Goal: Task Accomplishment & Management: Use online tool/utility

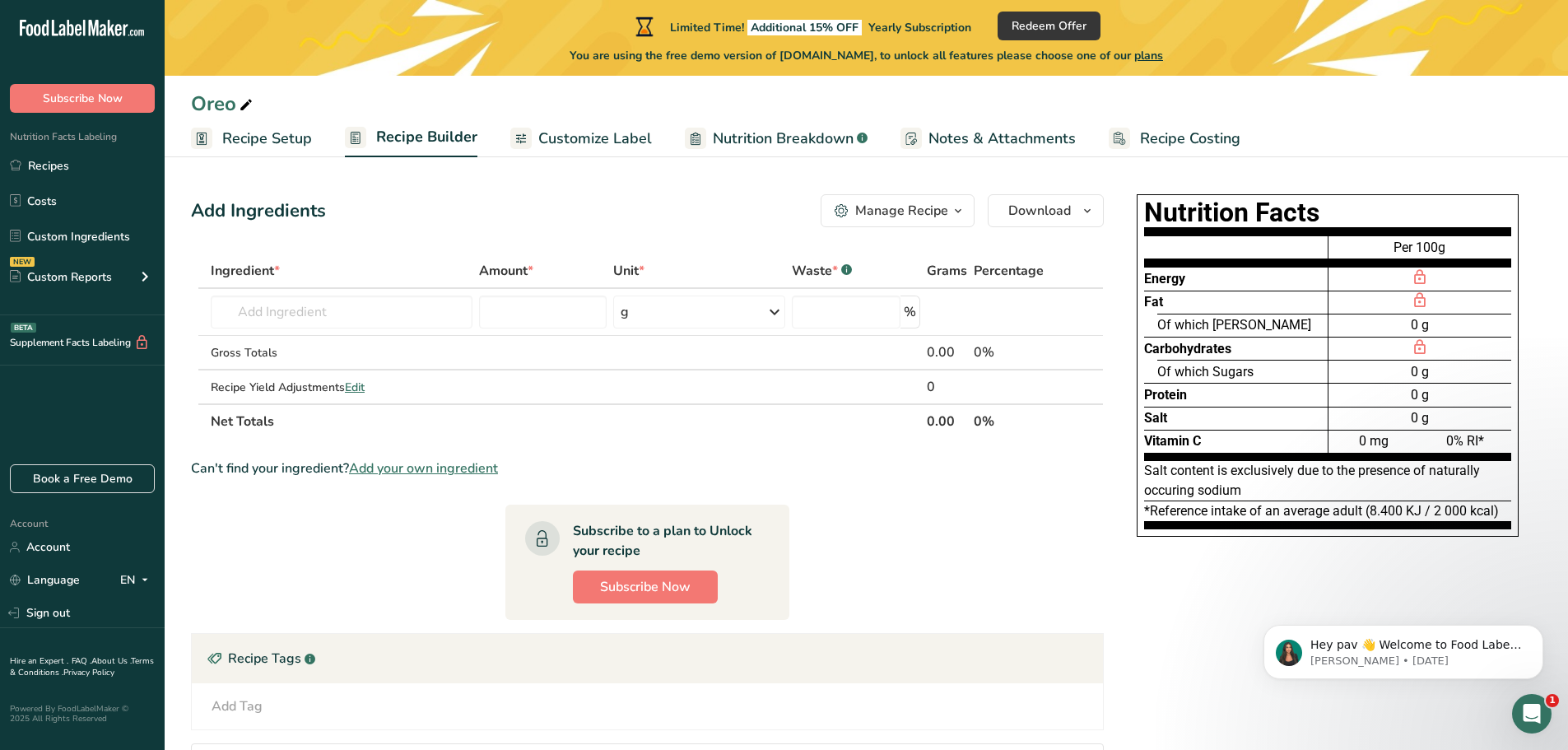
click at [286, 135] on span "Recipe Setup" at bounding box center [267, 139] width 90 height 22
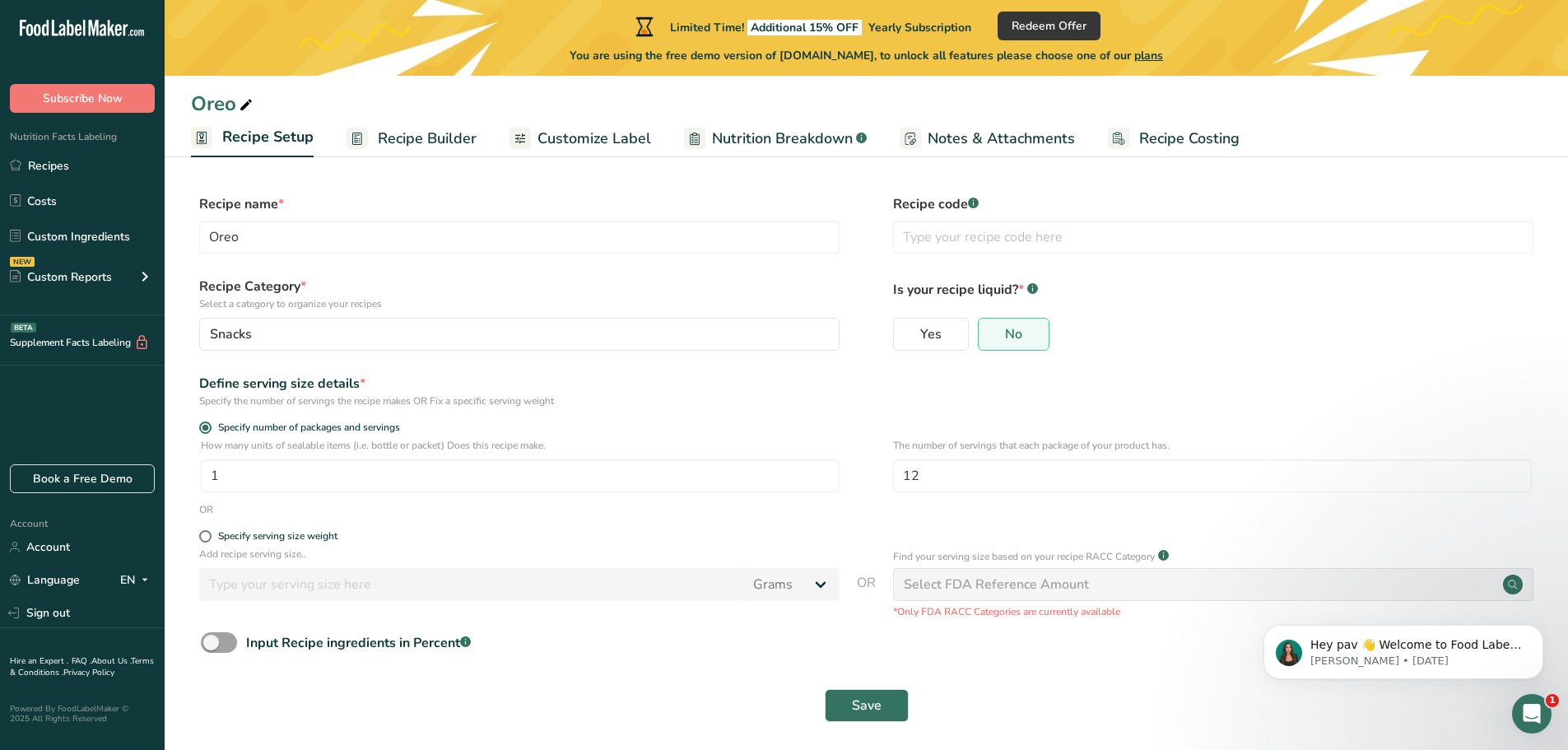
click at [371, 136] on link "Recipe Builder" at bounding box center [411, 139] width 130 height 37
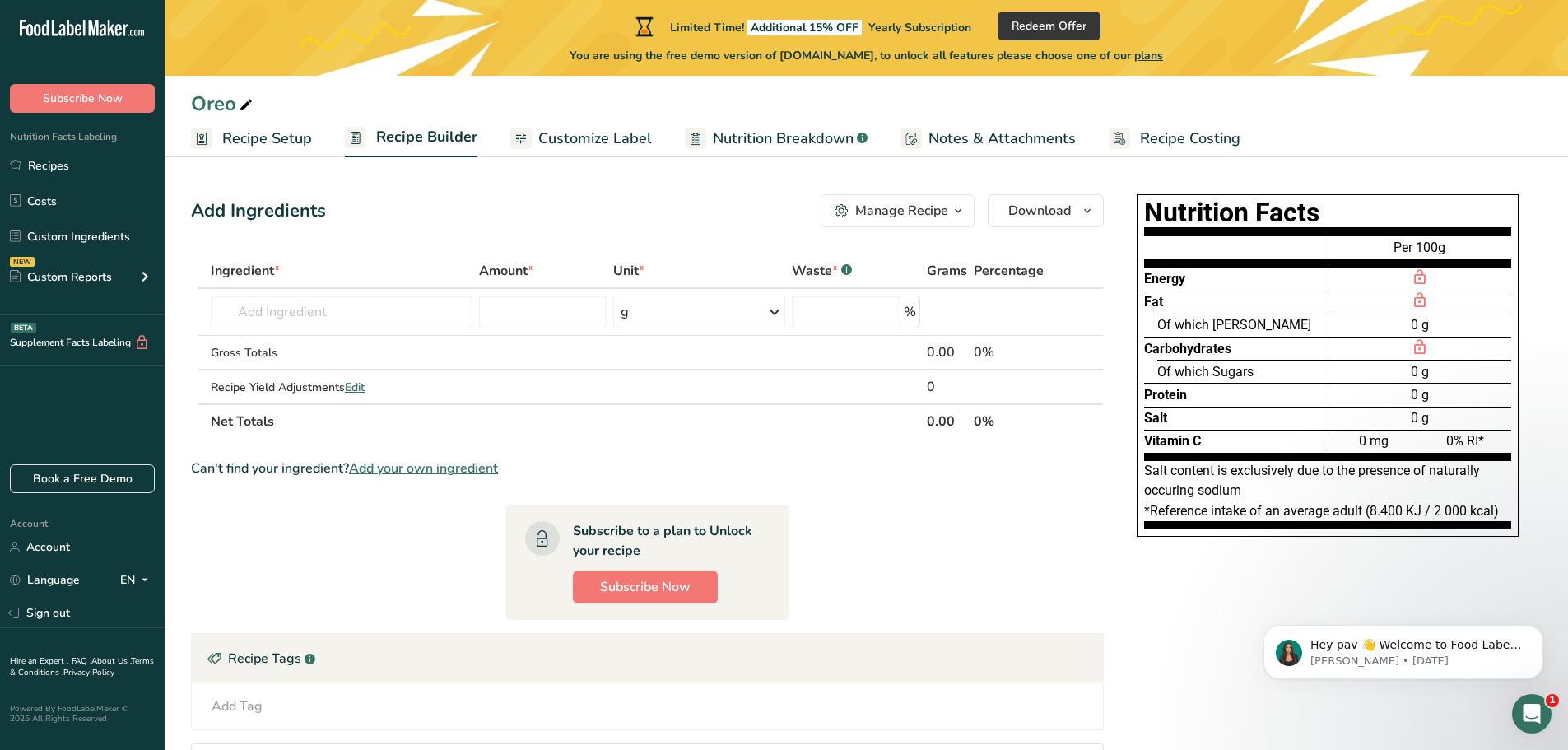
click at [270, 140] on span "Recipe Setup" at bounding box center [267, 139] width 90 height 22
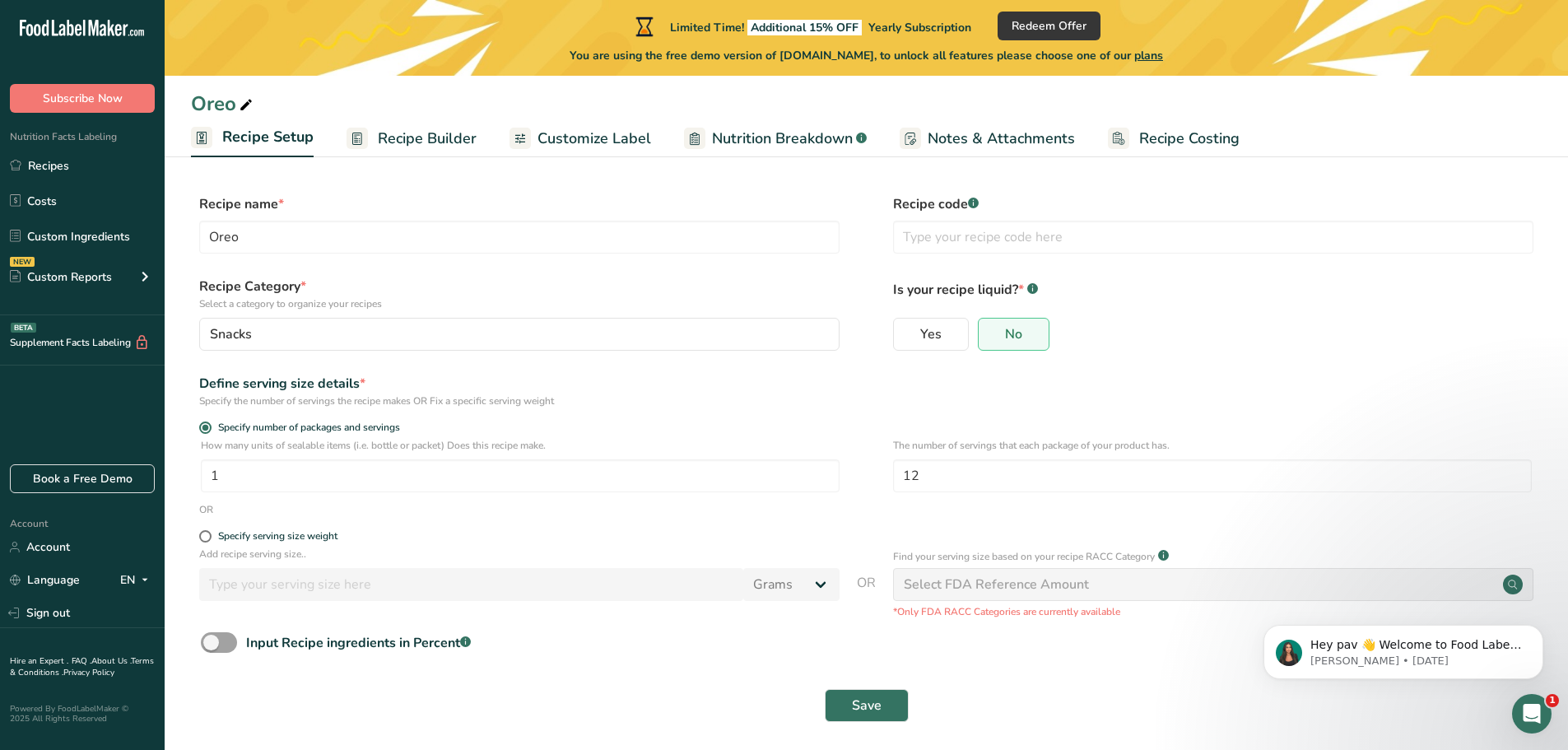
click at [245, 105] on icon at bounding box center [245, 105] width 15 height 23
click at [505, 183] on section "Recipe name * Oreo Recipe code .a-a{fill:#347362;}.b-a{fill:#fff;} Recipe Categ…" at bounding box center [867, 460] width 1404 height 597
click at [418, 143] on span "Recipe Builder" at bounding box center [427, 139] width 99 height 22
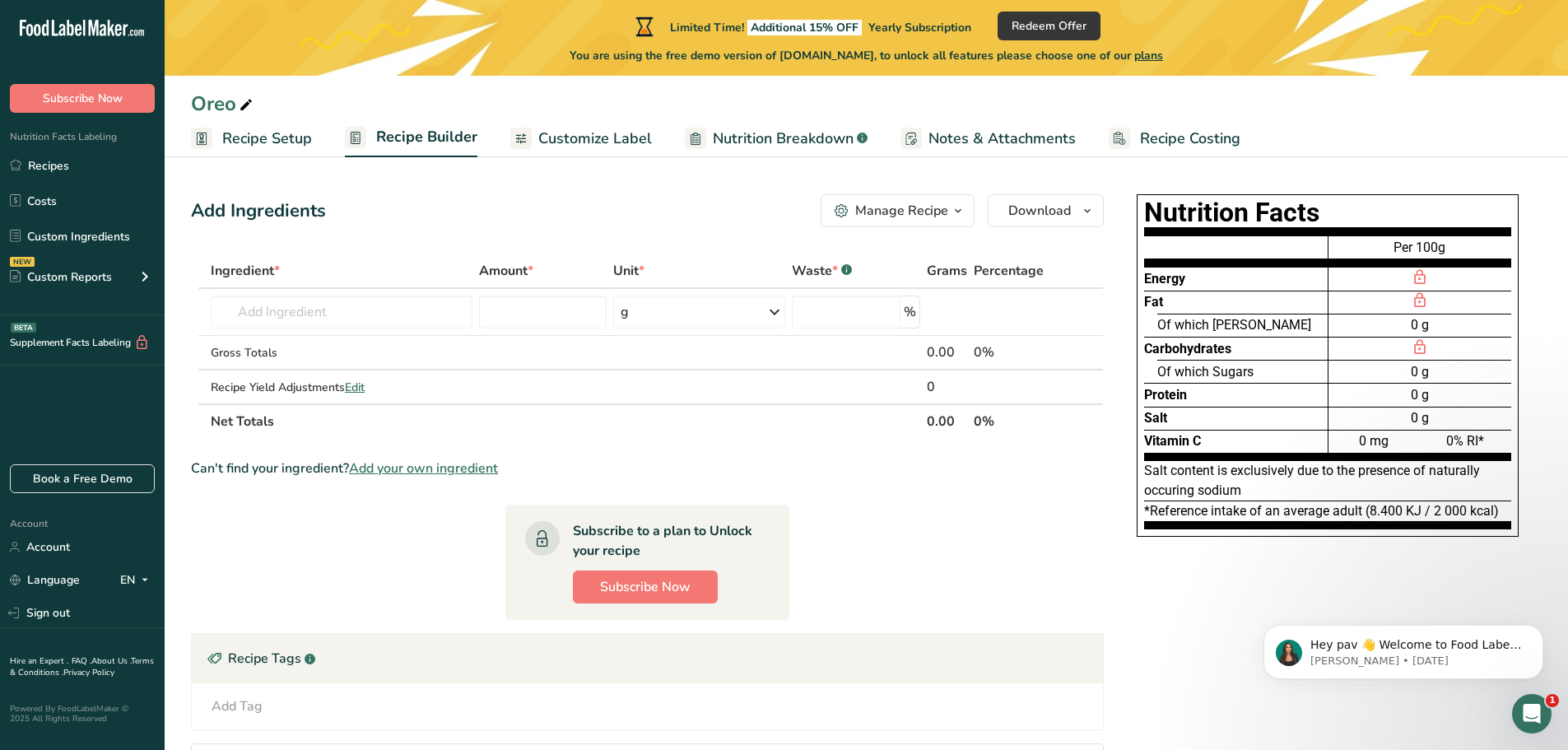
click at [510, 139] on div at bounding box center [521, 138] width 21 height 21
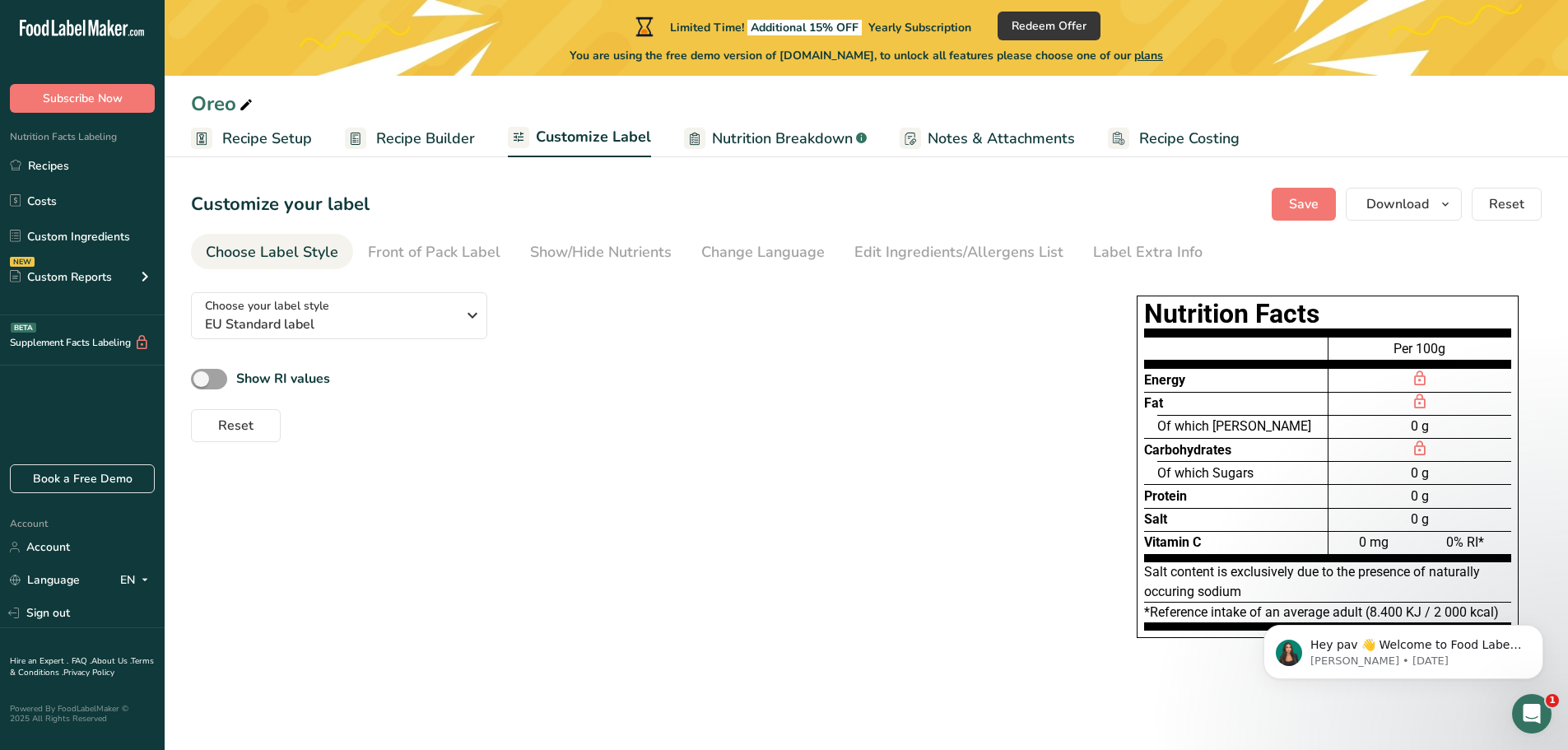
click at [728, 139] on span "Nutrition Breakdown" at bounding box center [782, 139] width 141 height 22
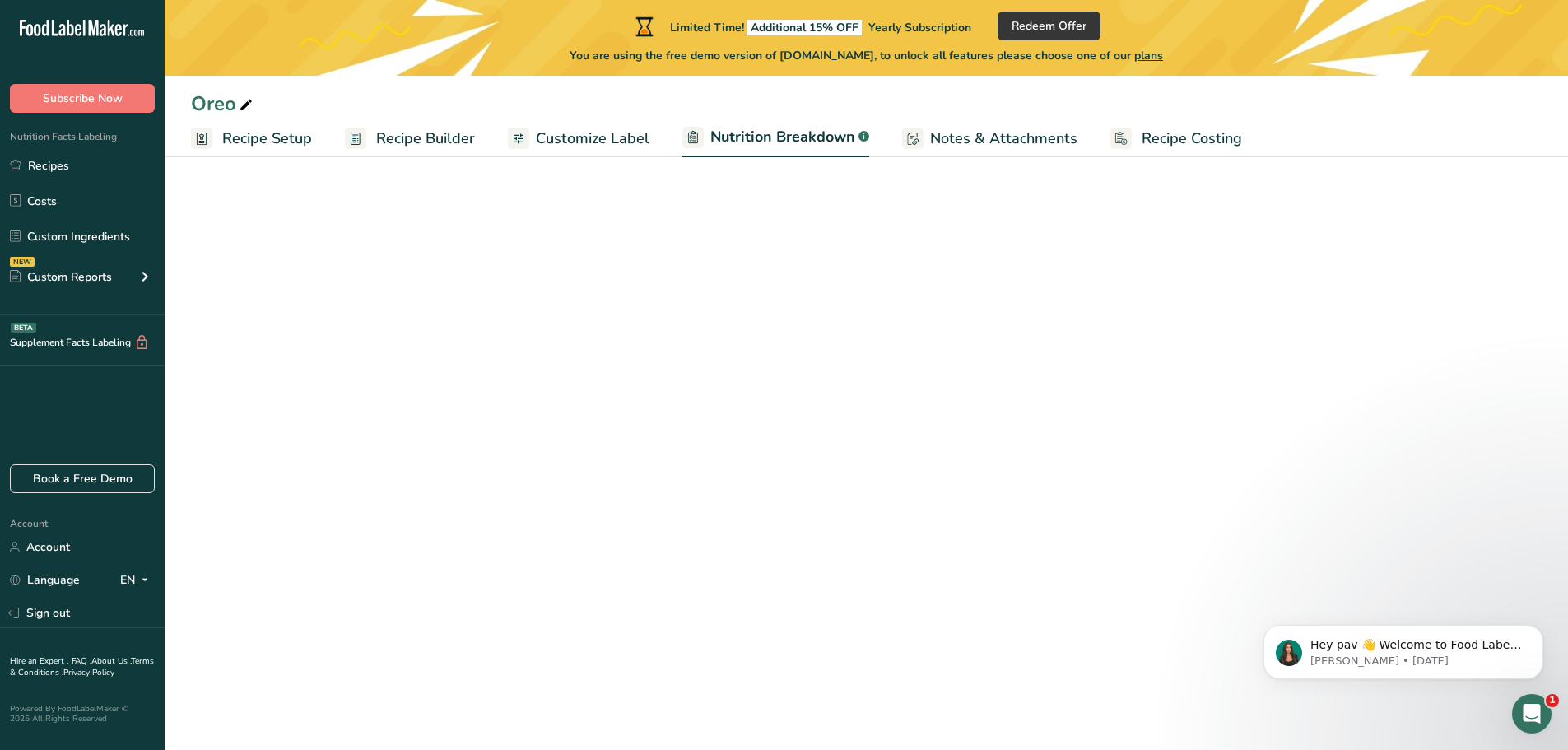
select select "Calories"
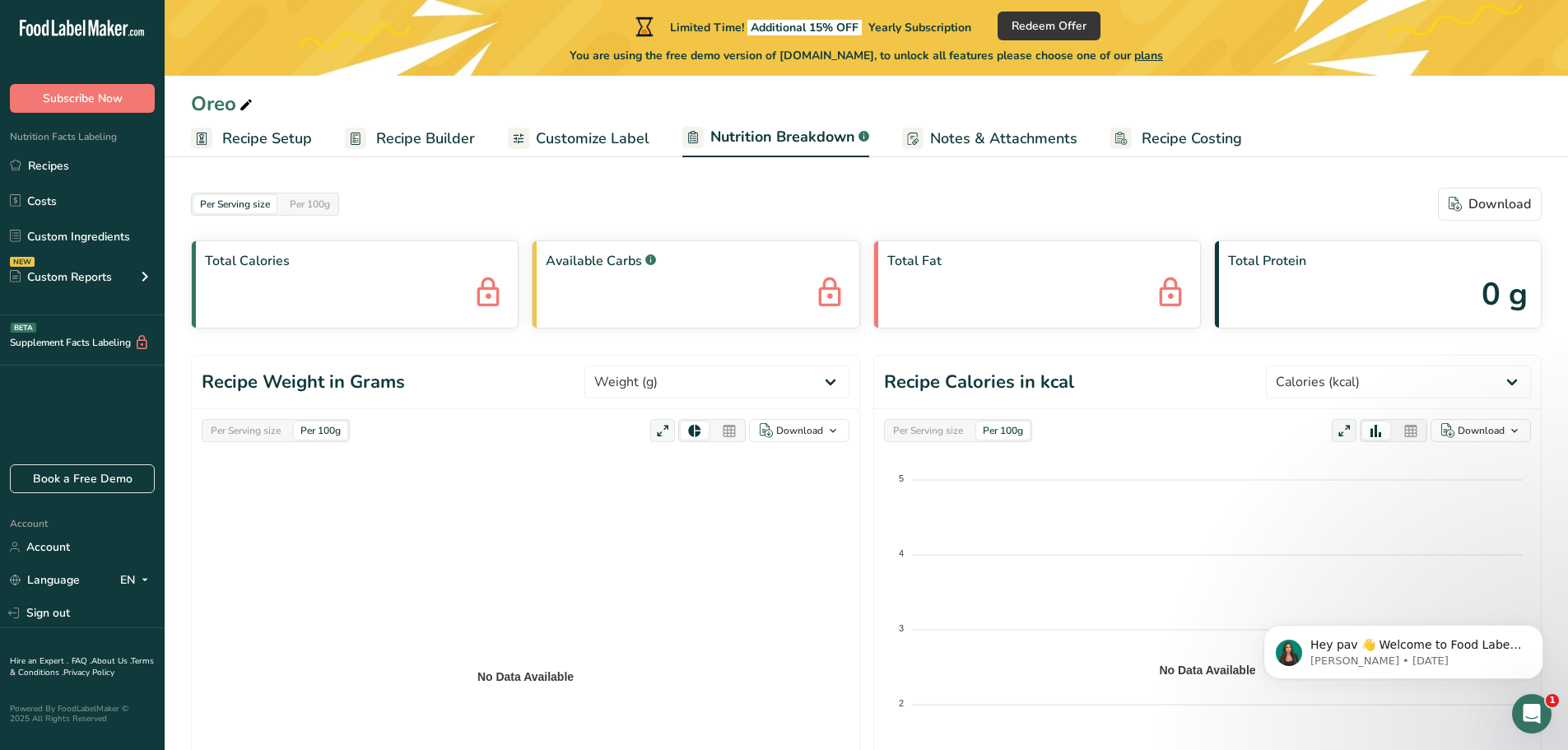
click at [430, 145] on span "Recipe Builder" at bounding box center [426, 139] width 99 height 22
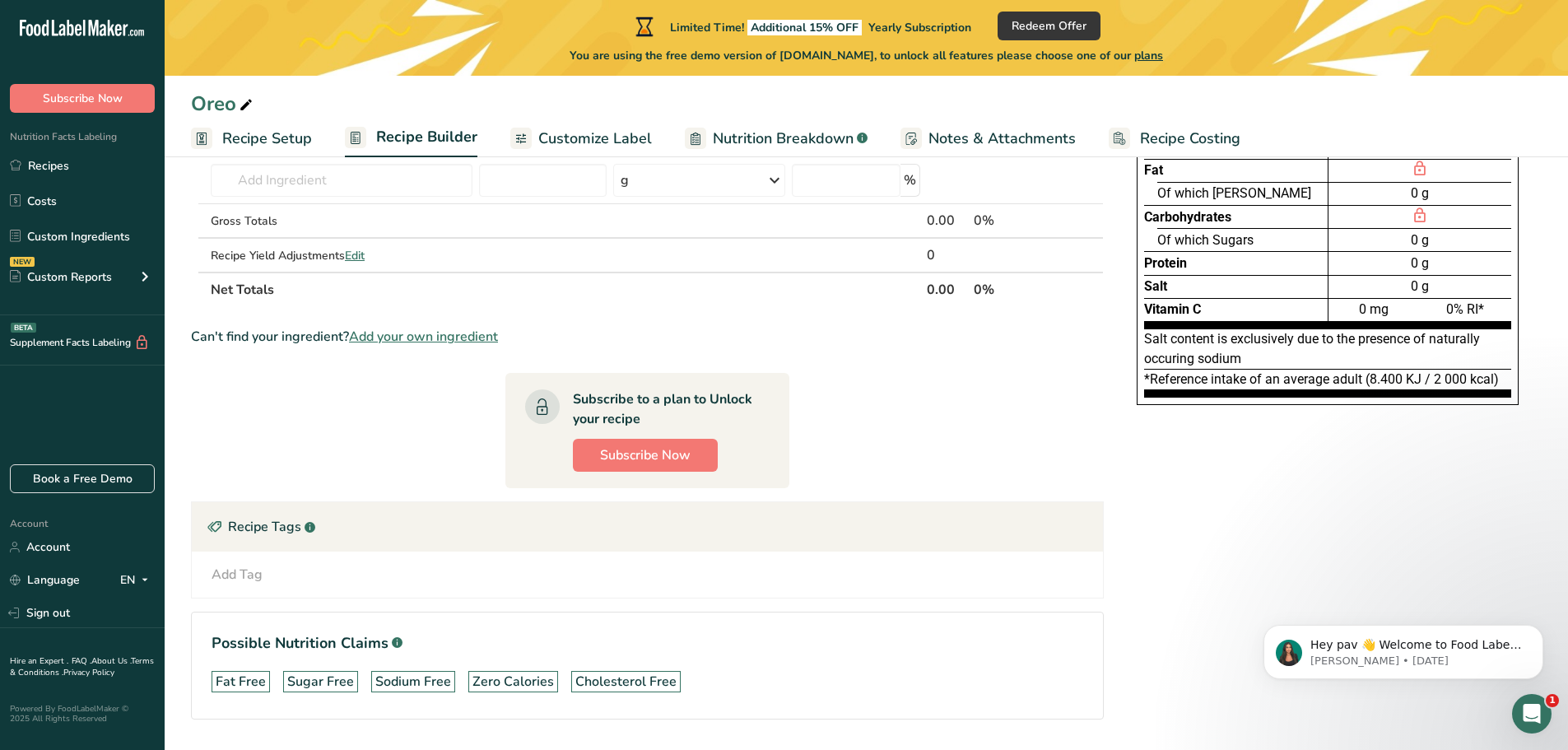
scroll to position [180, 0]
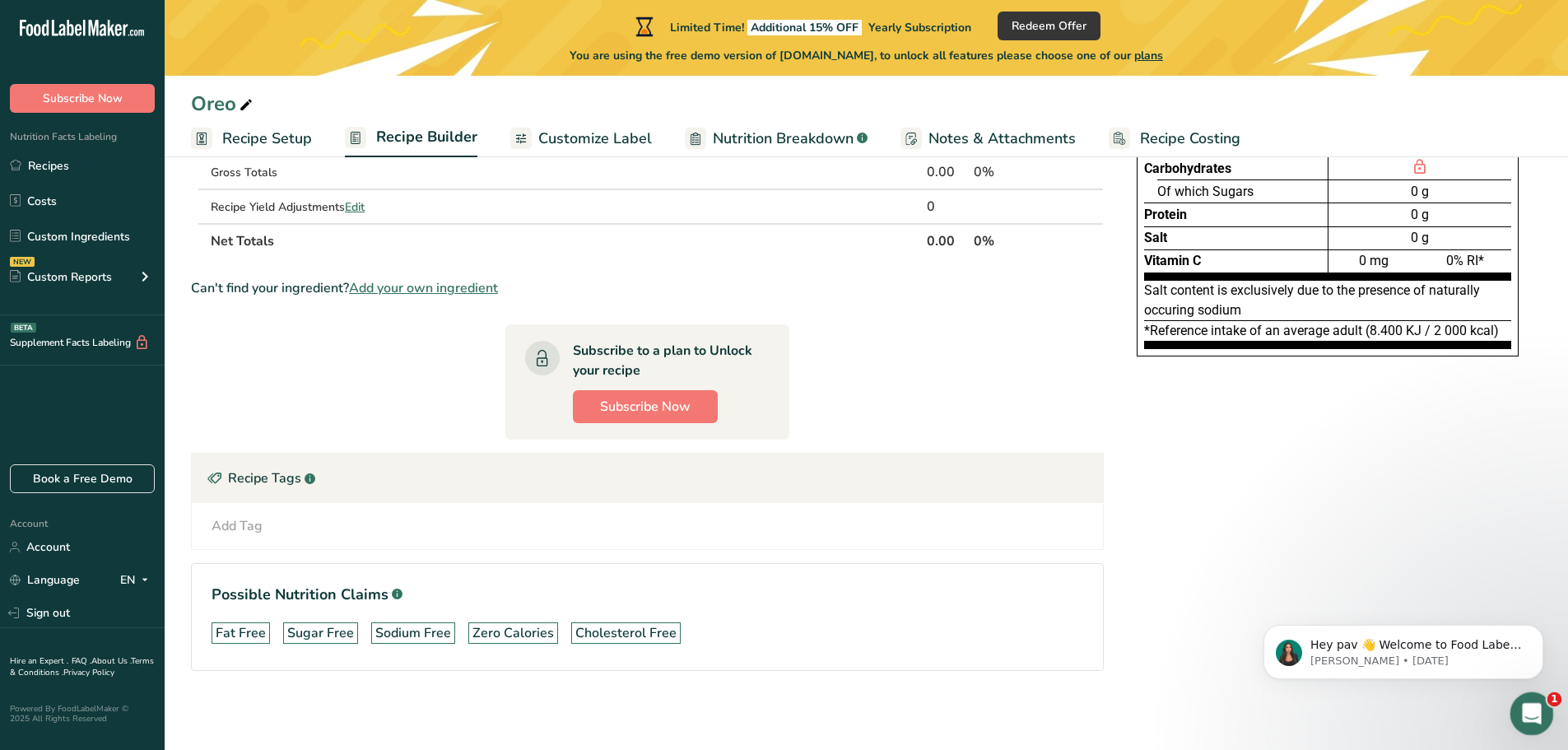
click at [1531, 718] on icon "Open Intercom Messenger" at bounding box center [1530, 712] width 27 height 27
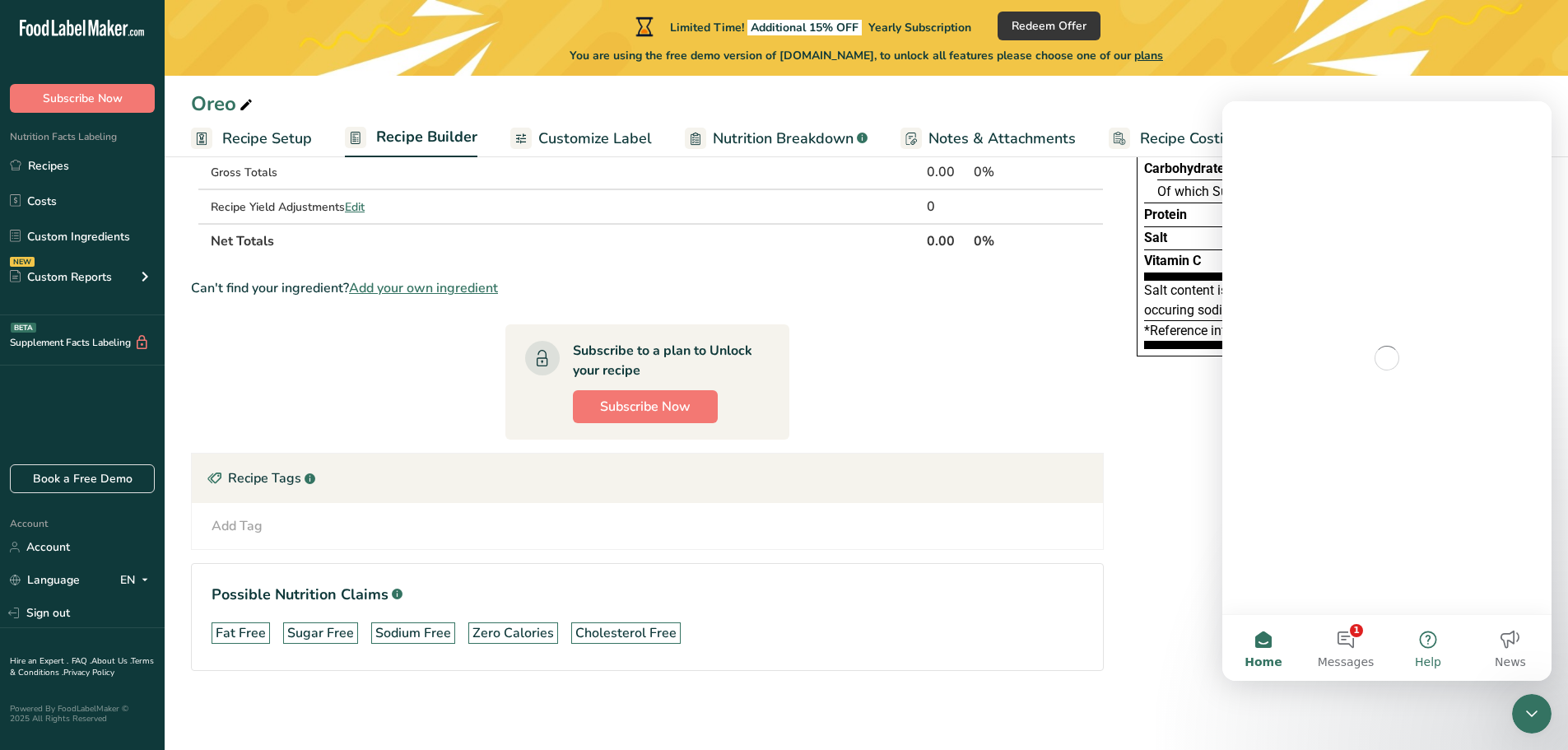
scroll to position [0, 0]
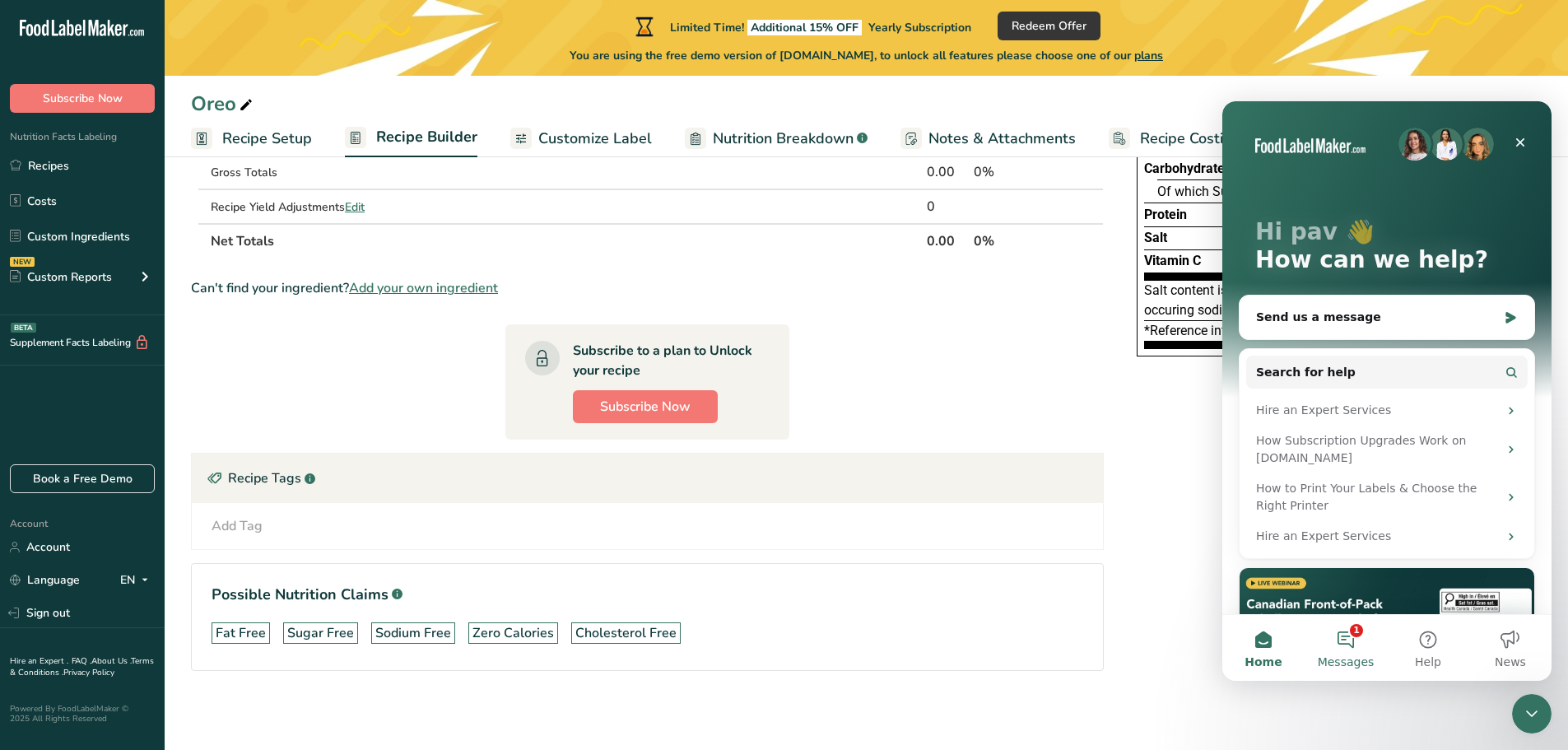
click at [1347, 639] on button "1 Messages" at bounding box center [1346, 647] width 82 height 66
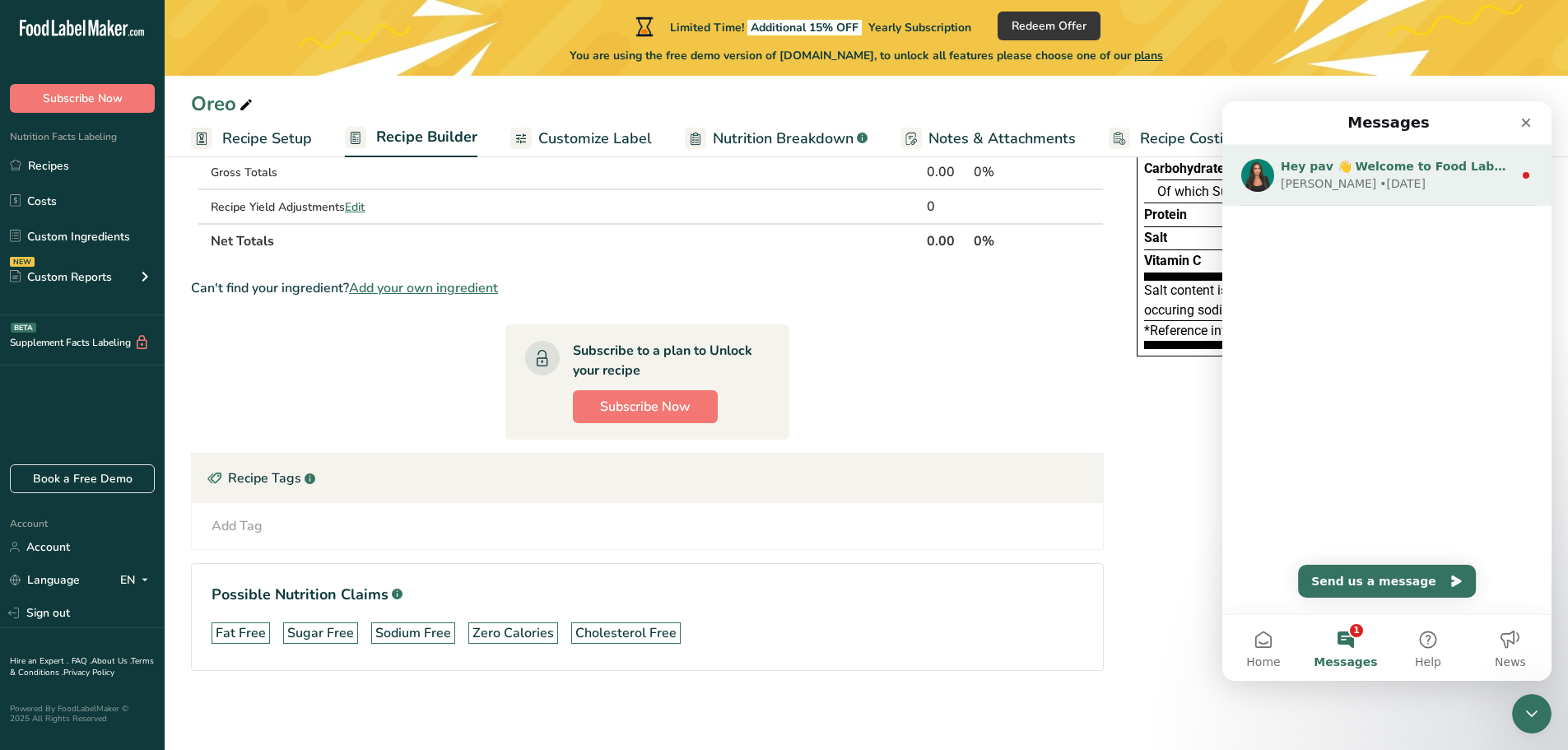
click at [1365, 189] on div "Aya • 4d ago" at bounding box center [1397, 184] width 233 height 17
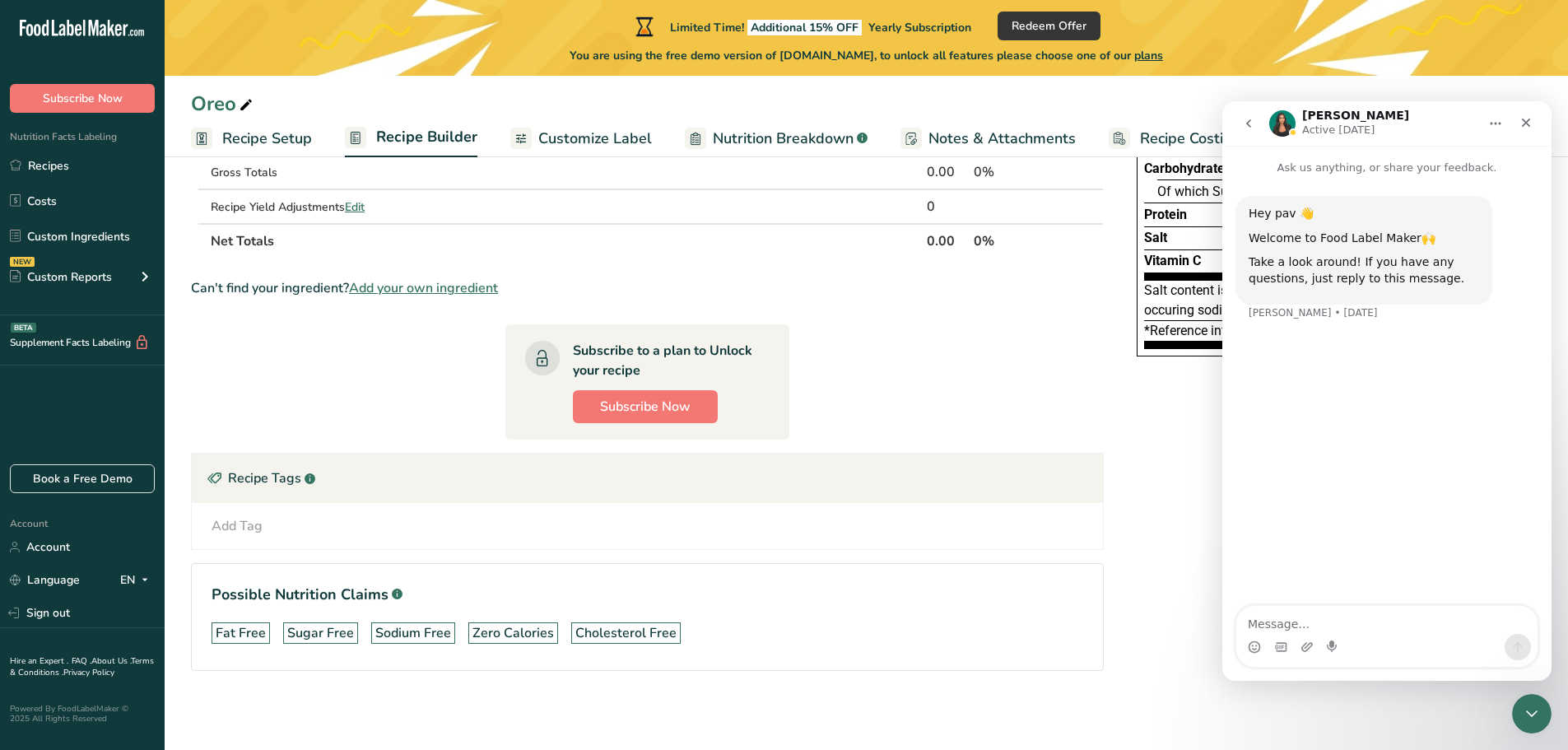
click at [1319, 617] on textarea "Message…" at bounding box center [1387, 620] width 301 height 28
type textarea "Hi. i talked to one of your colleagues but never got back..."
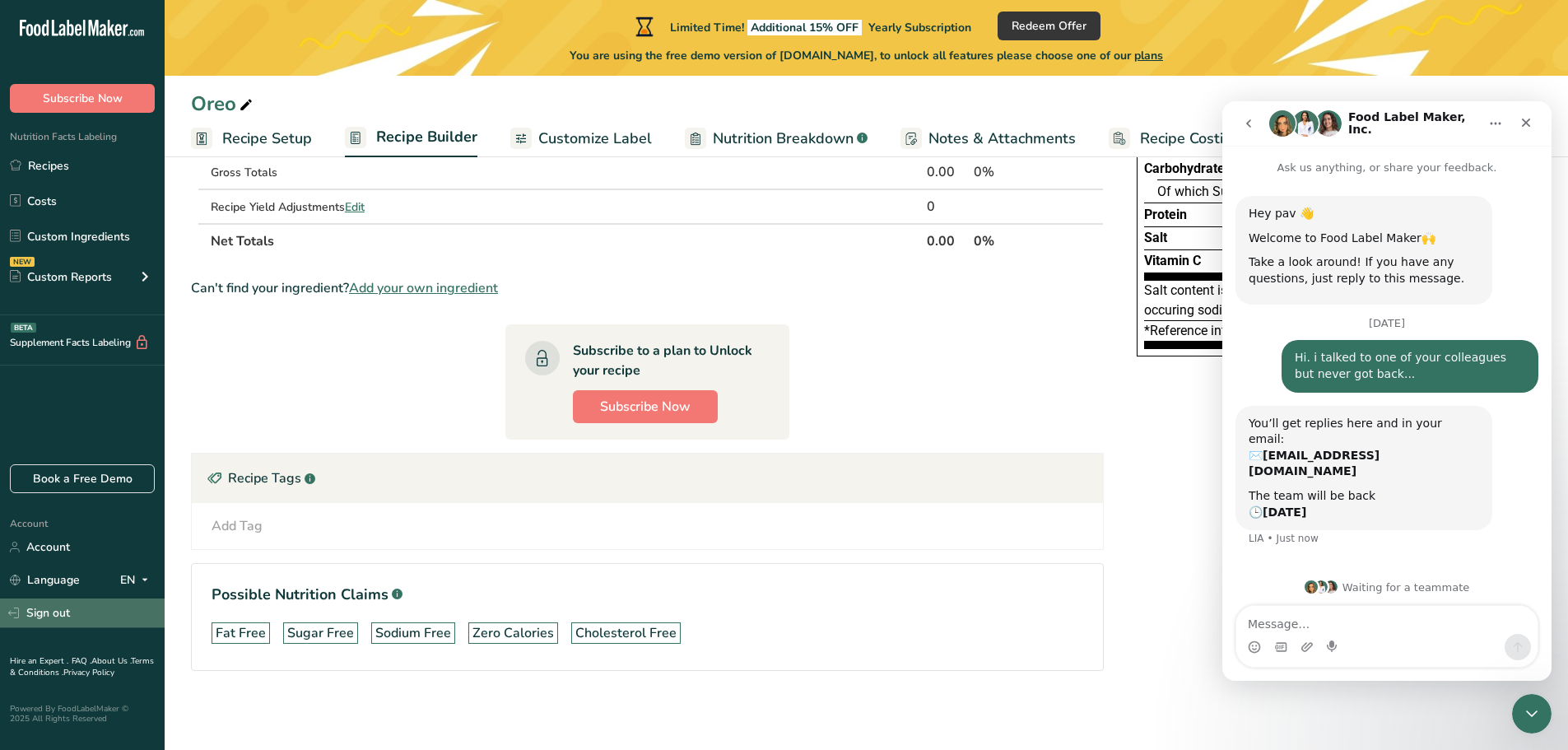
click at [79, 616] on link "Sign out" at bounding box center [82, 613] width 165 height 29
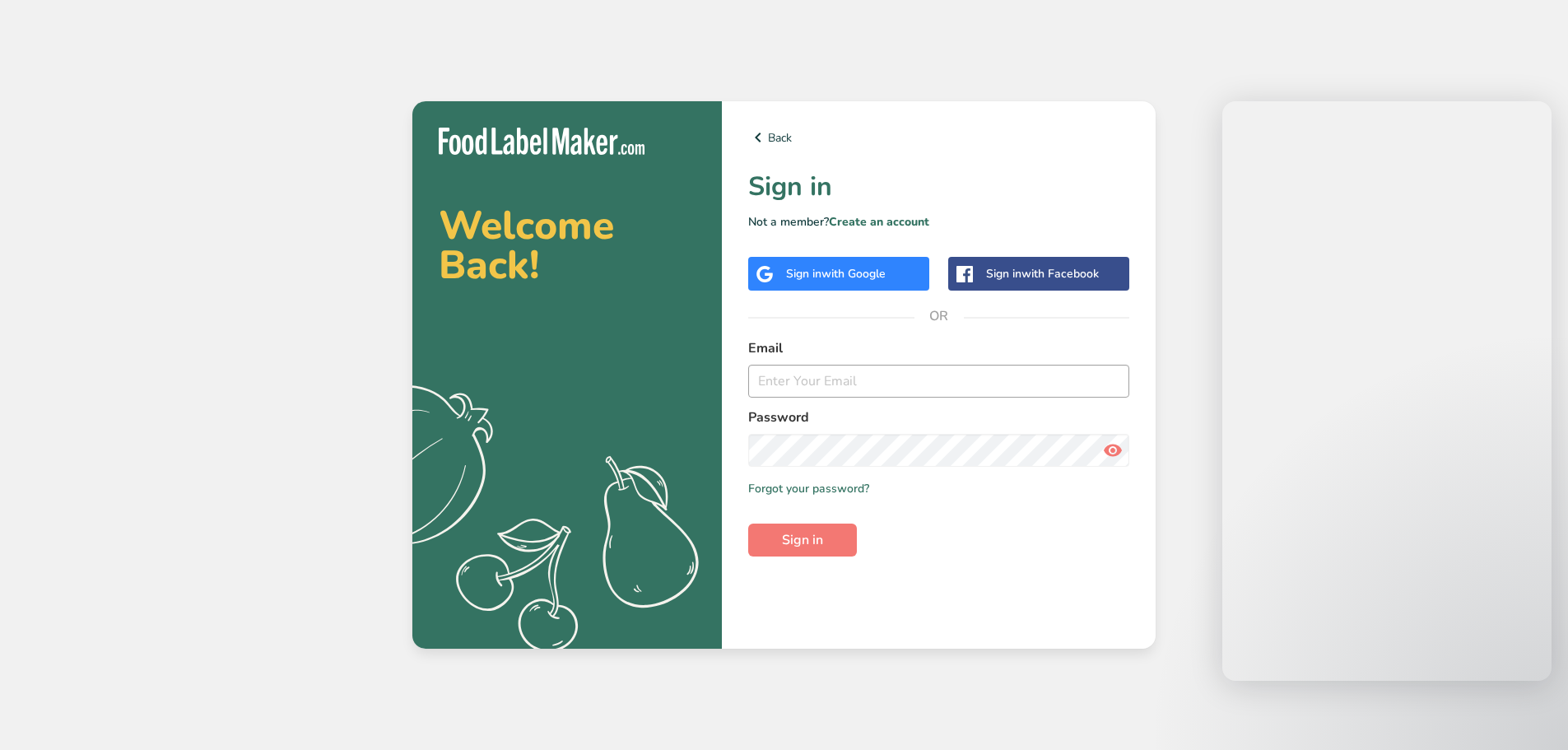
click at [916, 372] on input "email" at bounding box center [939, 381] width 381 height 33
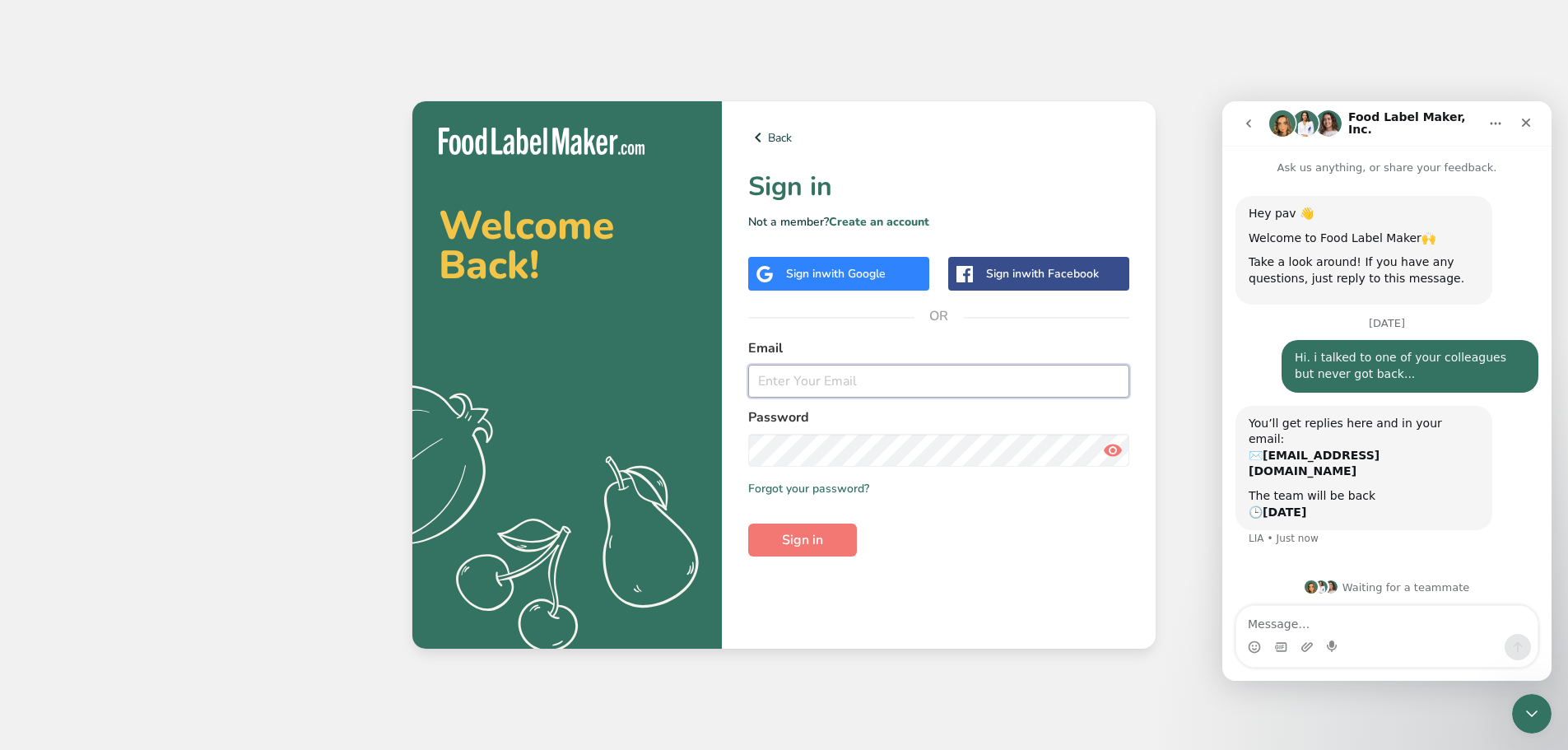
type input "[EMAIL_ADDRESS][DOMAIN_NAME]"
click at [816, 535] on span "Sign in" at bounding box center [803, 540] width 41 height 20
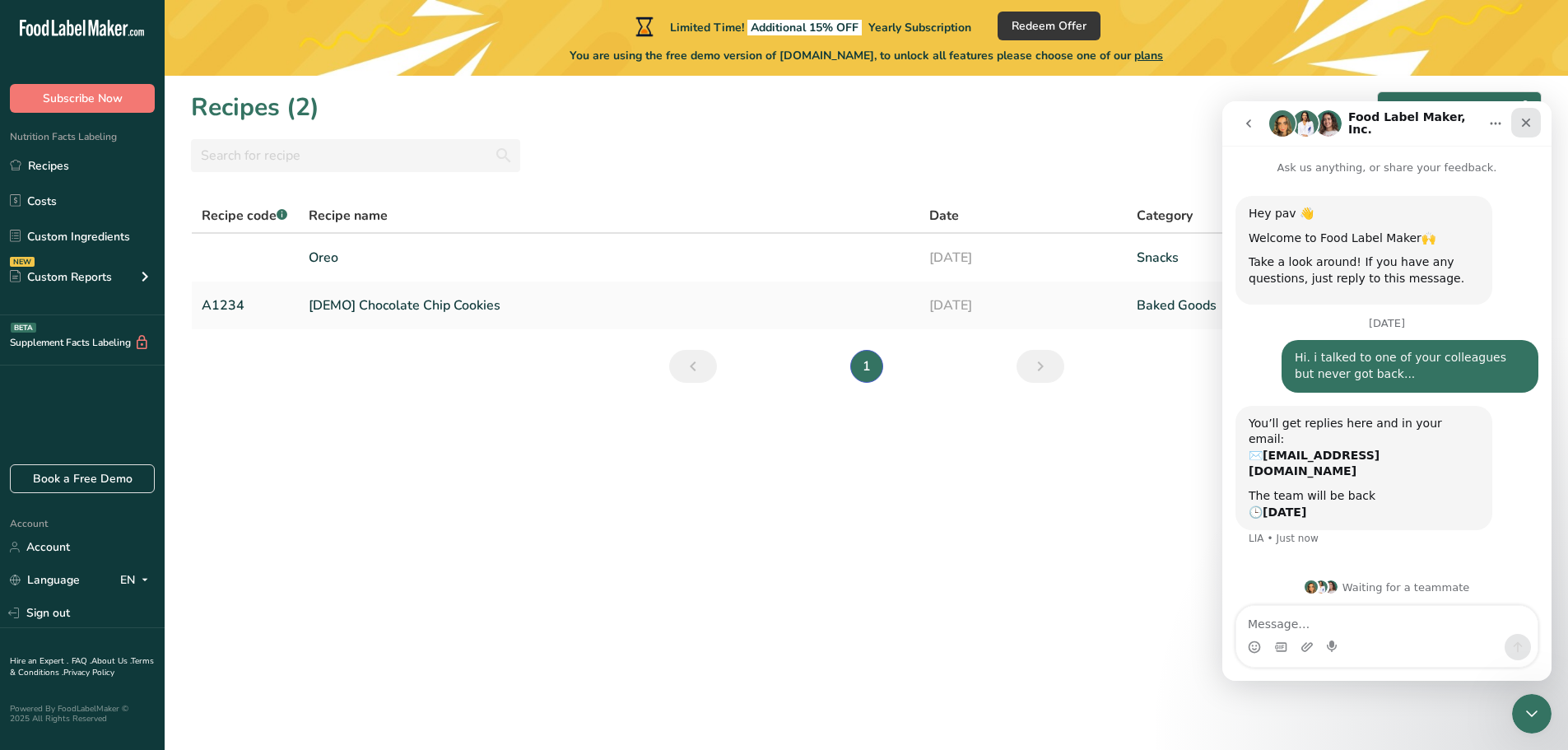
click at [1524, 130] on div "Close" at bounding box center [1526, 122] width 30 height 30
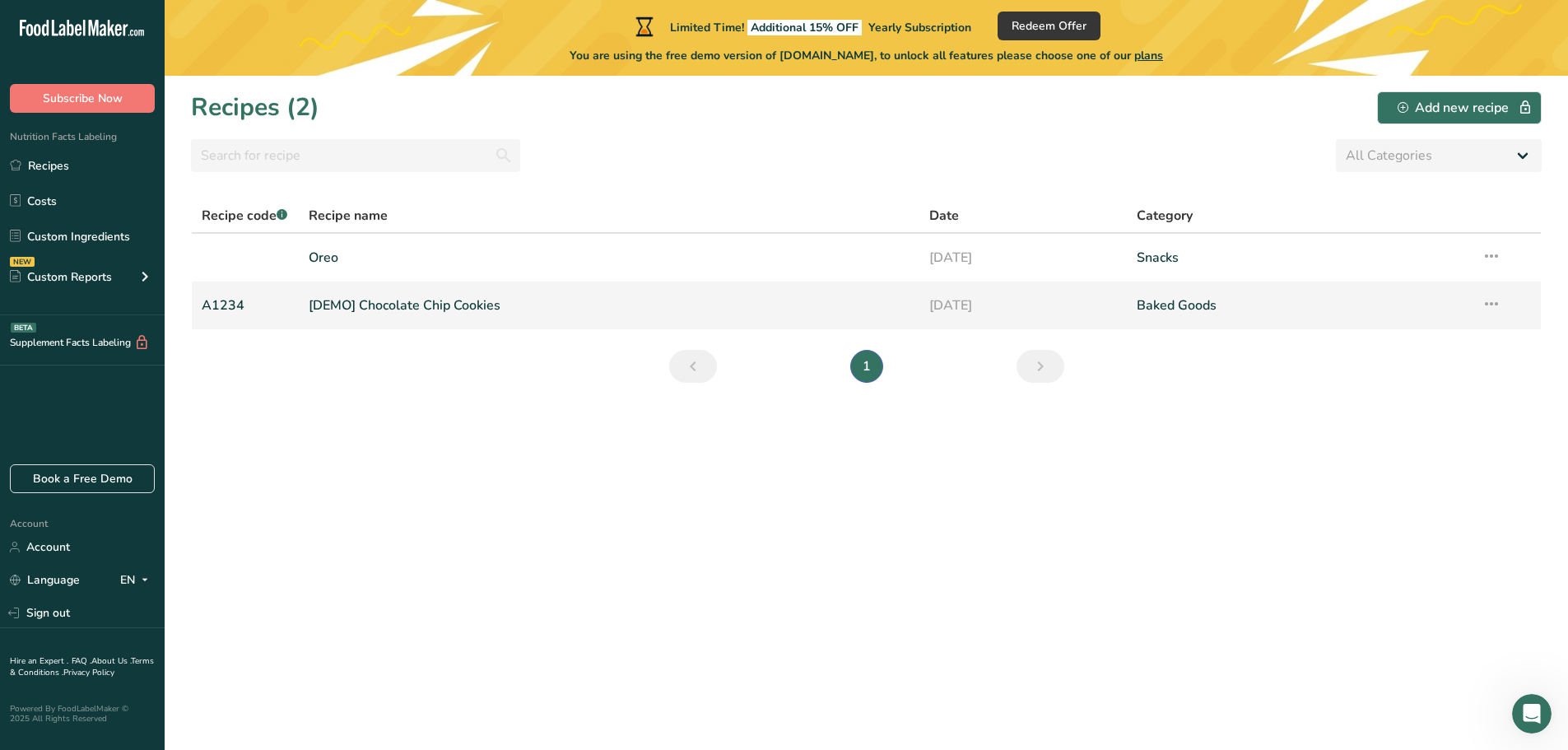
click at [403, 286] on td "[DEMO] Chocolate Chip Cookies" at bounding box center [610, 305] width 622 height 48
click at [406, 295] on link "[DEMO] Chocolate Chip Cookies" at bounding box center [610, 305] width 602 height 34
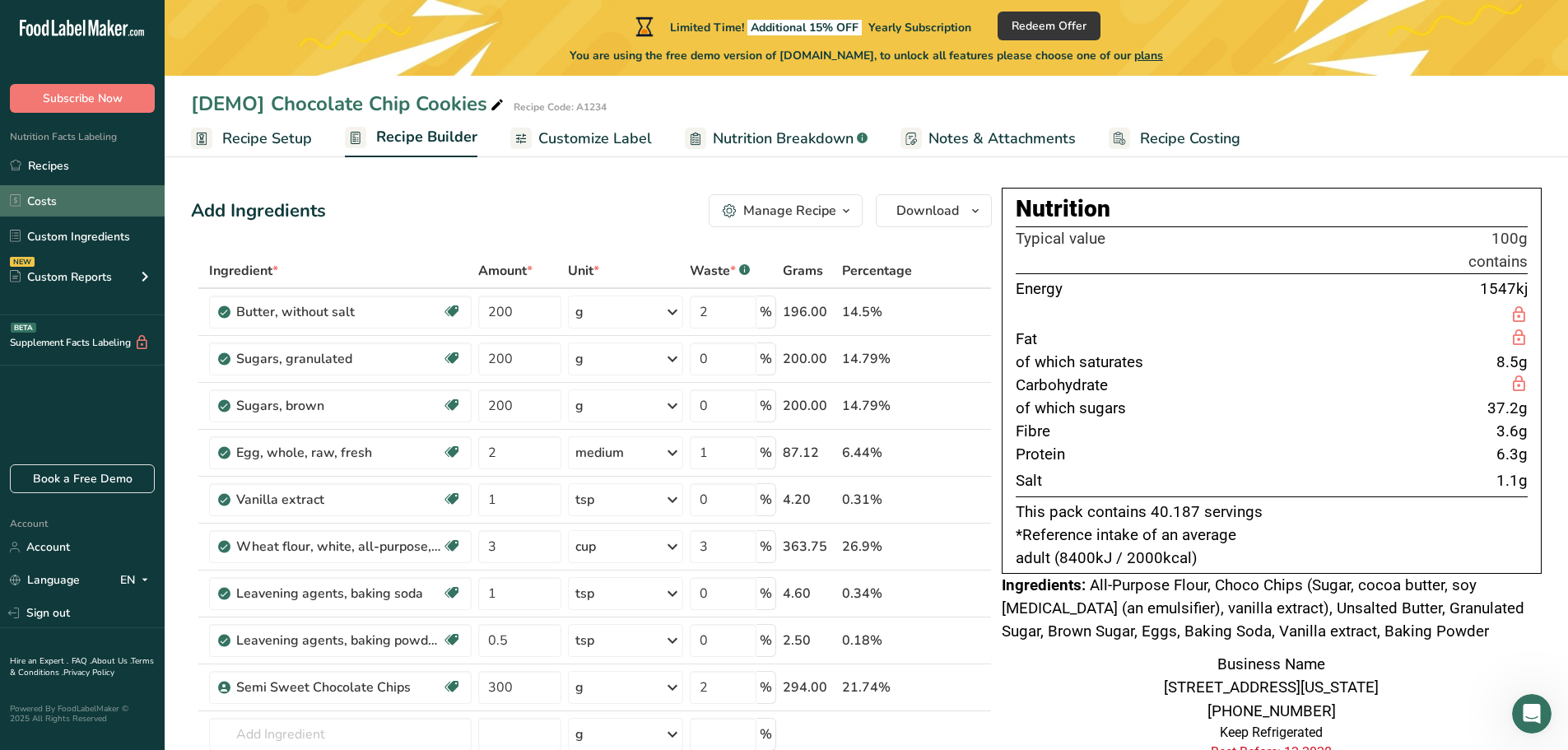
click at [53, 203] on link "Costs" at bounding box center [82, 201] width 165 height 32
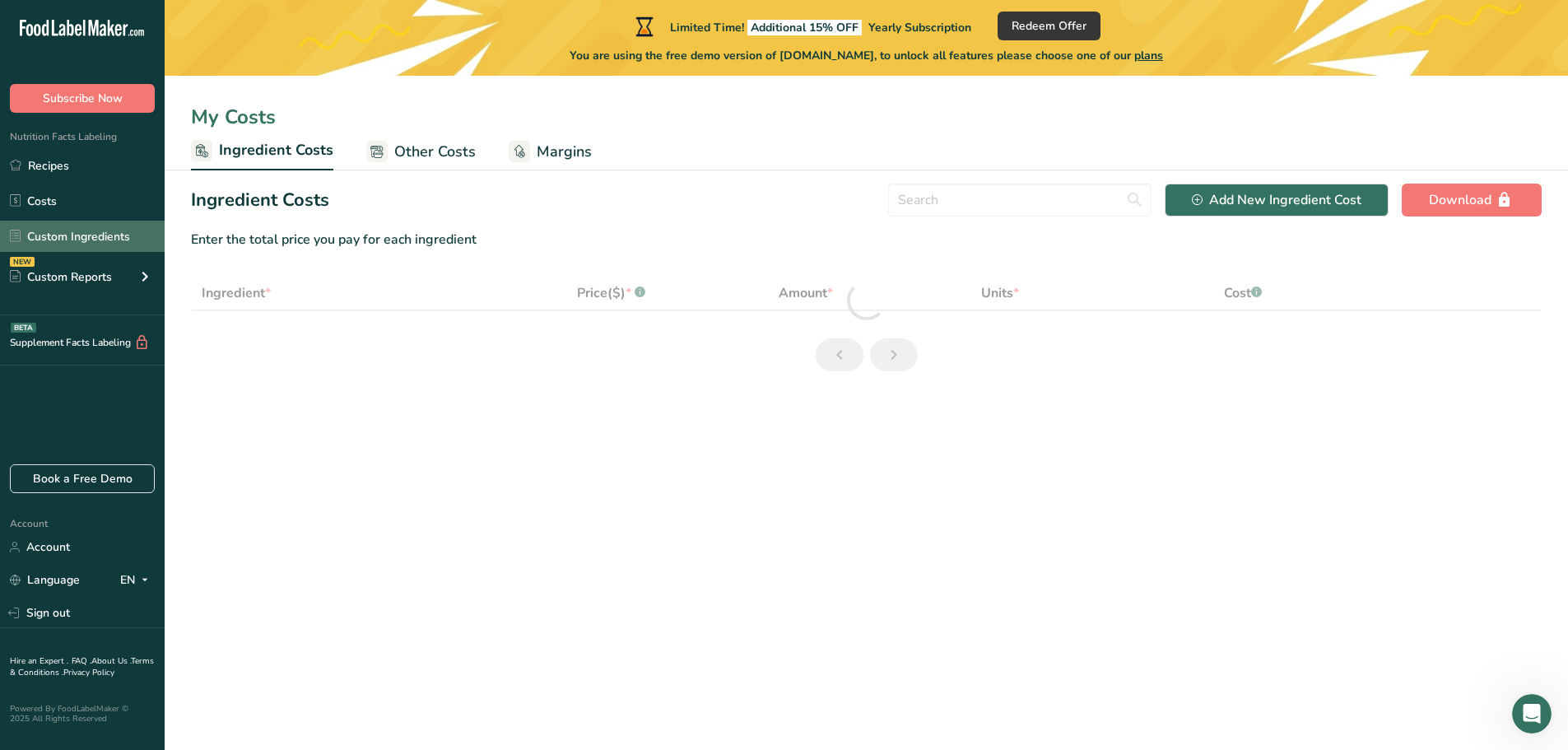
click at [81, 233] on link "Custom Ingredients" at bounding box center [82, 236] width 165 height 32
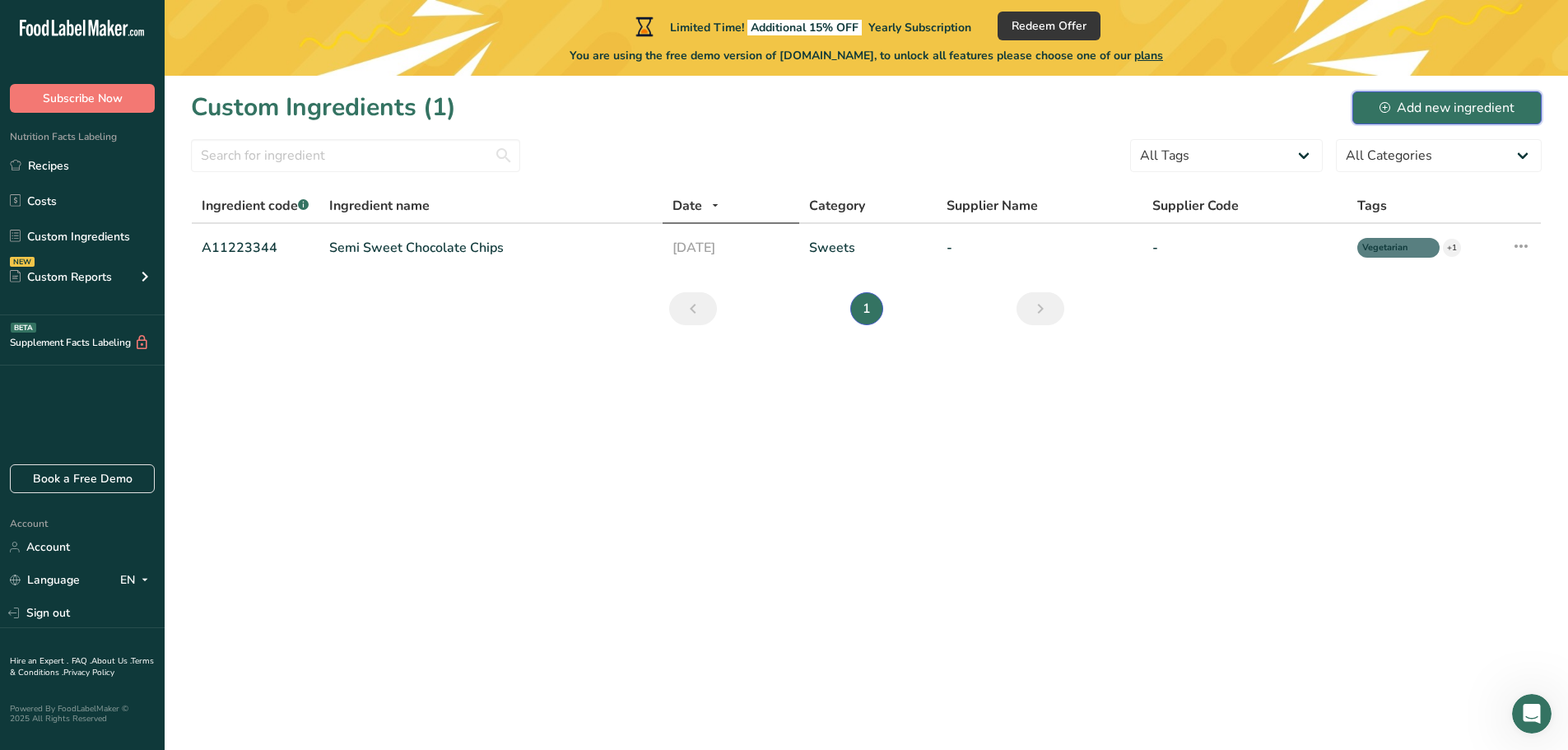
click at [1454, 116] on div "Add new ingredient" at bounding box center [1447, 108] width 135 height 20
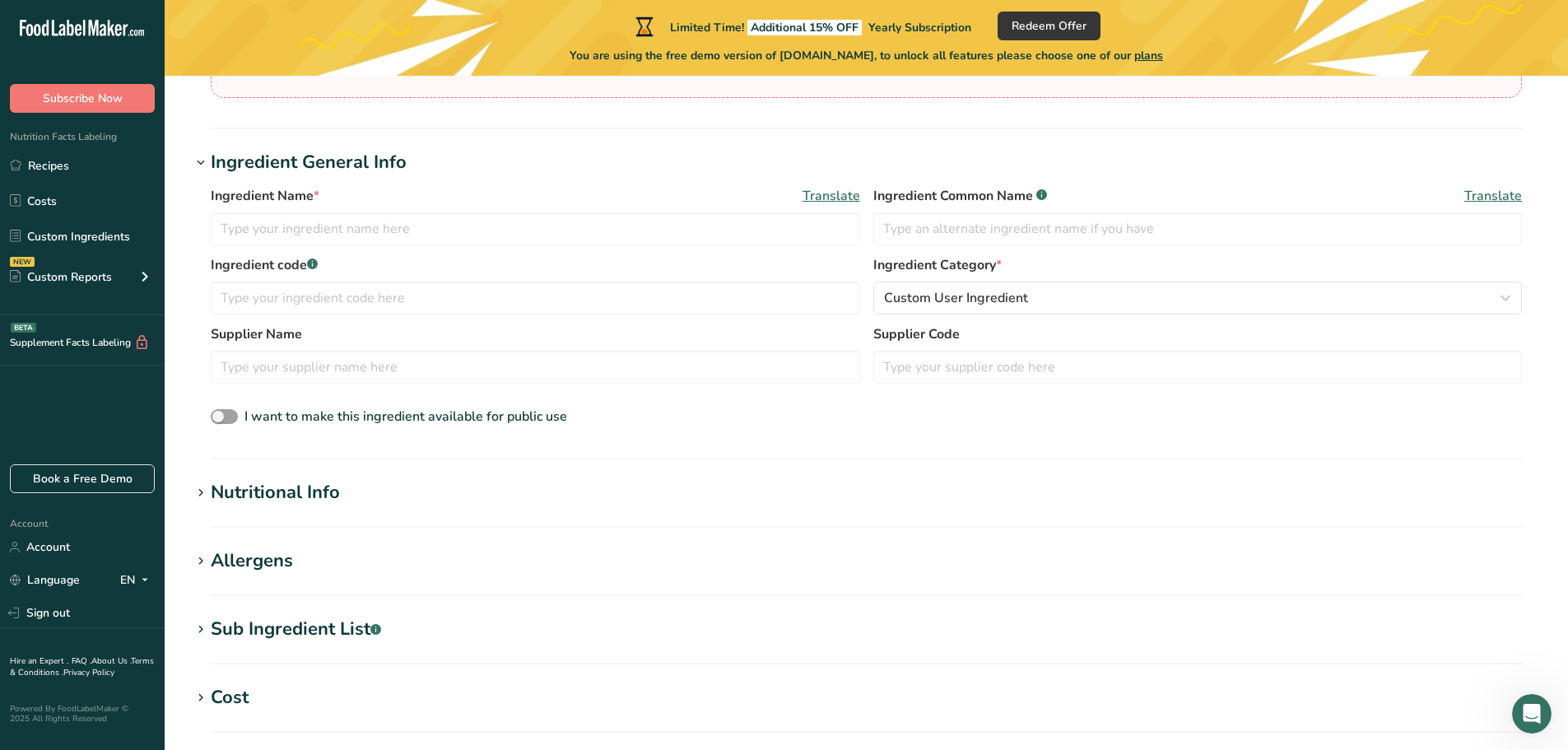
scroll to position [247, 0]
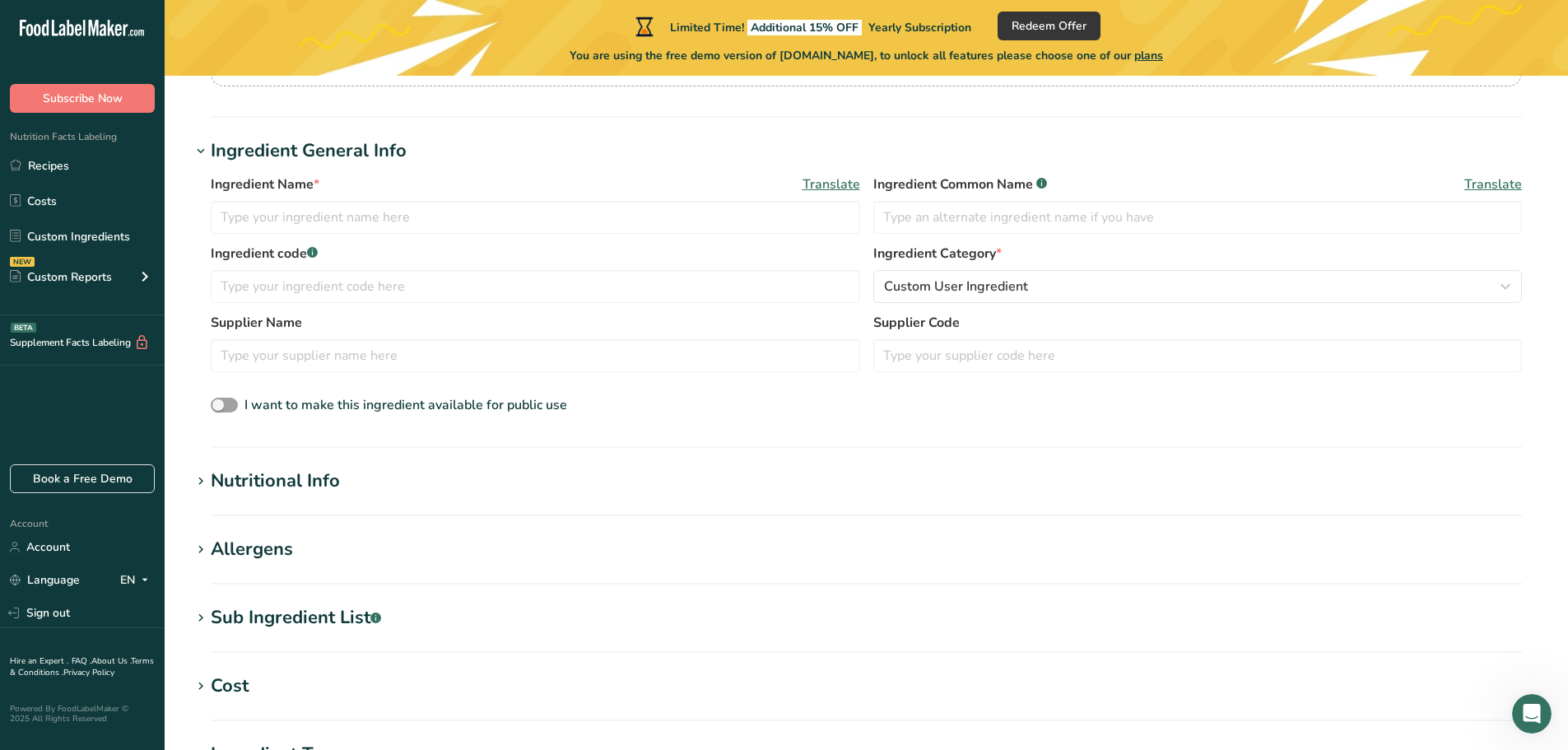
click at [330, 489] on div "Nutritional Info" at bounding box center [275, 481] width 129 height 27
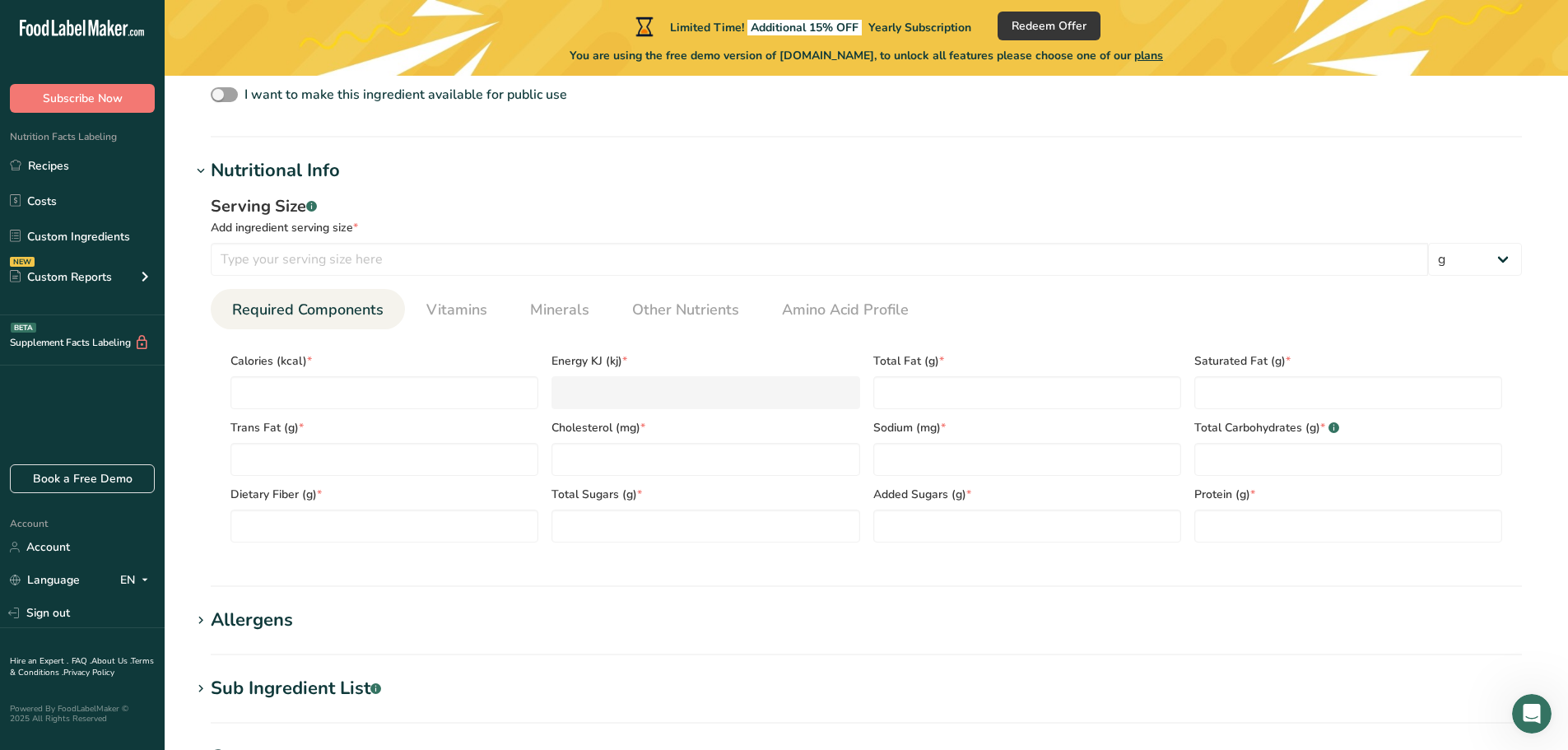
scroll to position [576, 0]
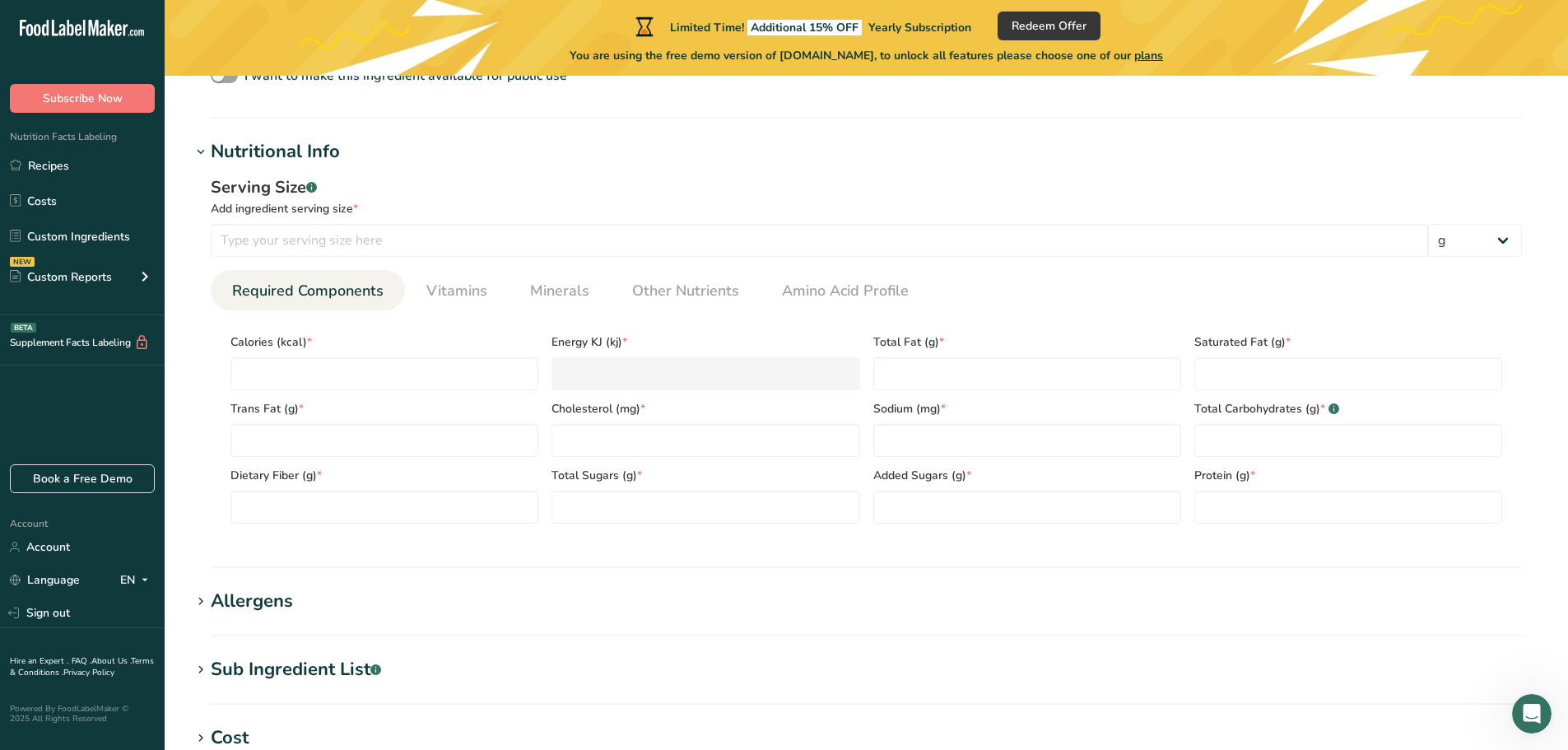
click at [283, 609] on div "Allergens" at bounding box center [252, 602] width 82 height 27
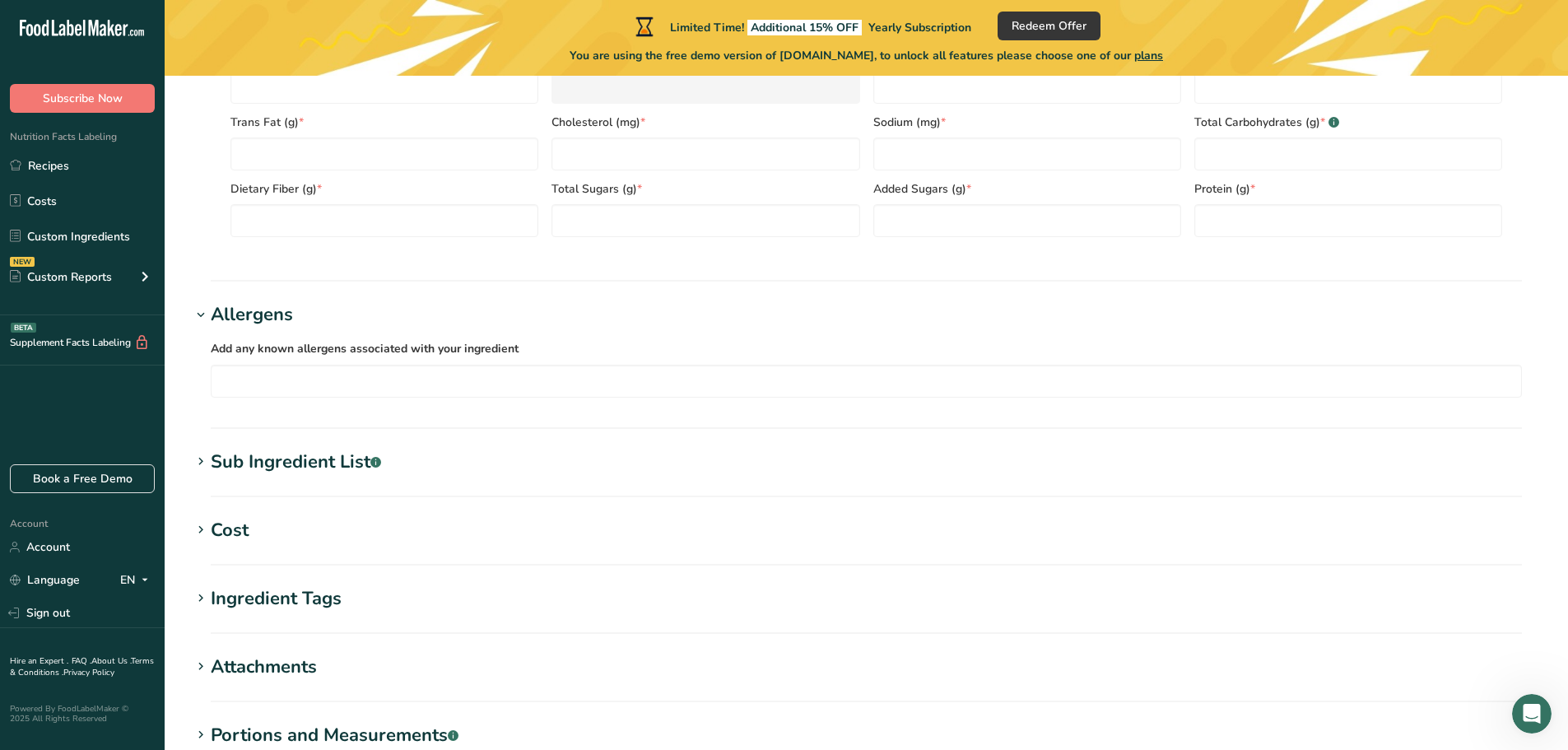
scroll to position [906, 0]
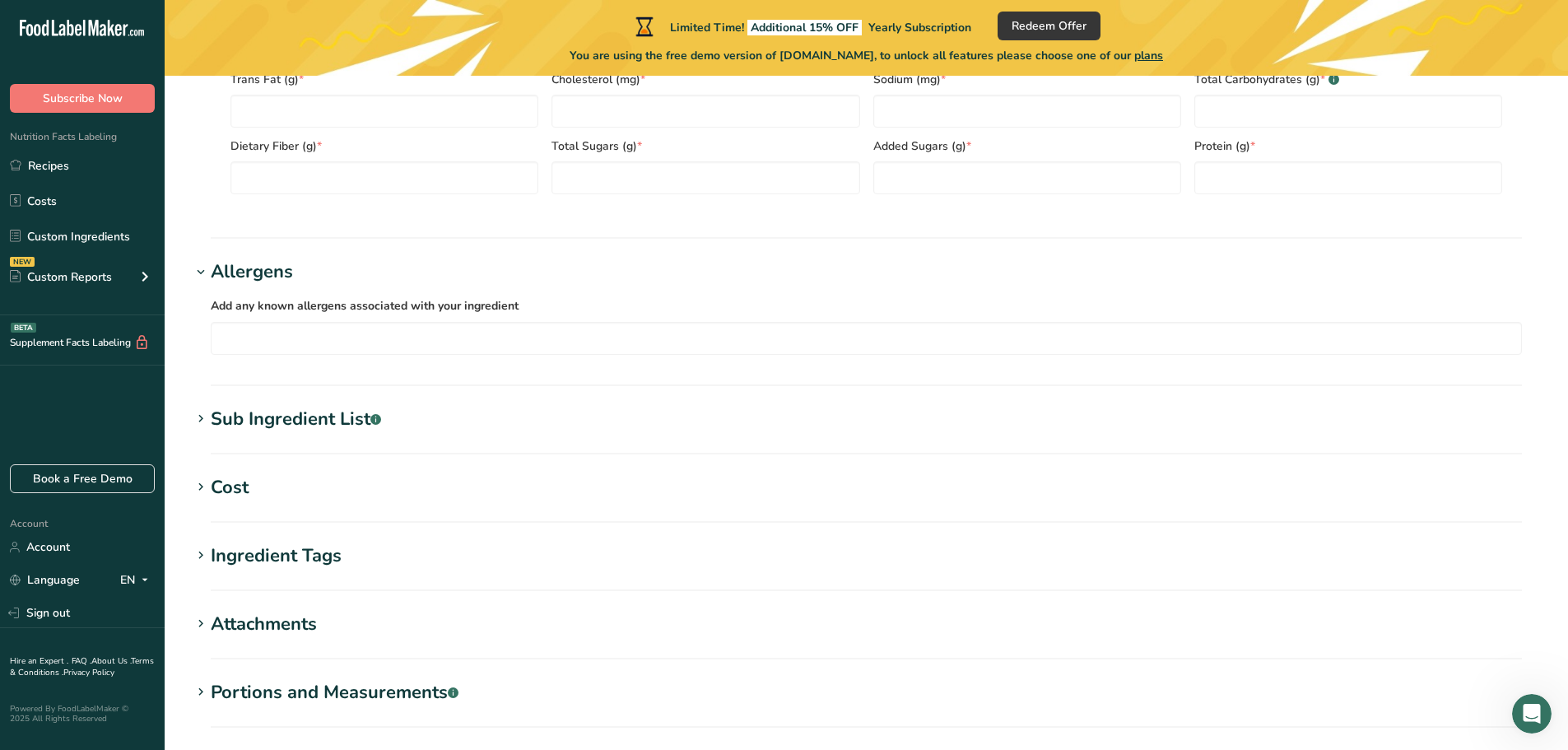
click at [321, 431] on div "Sub Ingredient List .a-a{fill:#347362;}.b-a{fill:#fff;}" at bounding box center [296, 420] width 170 height 27
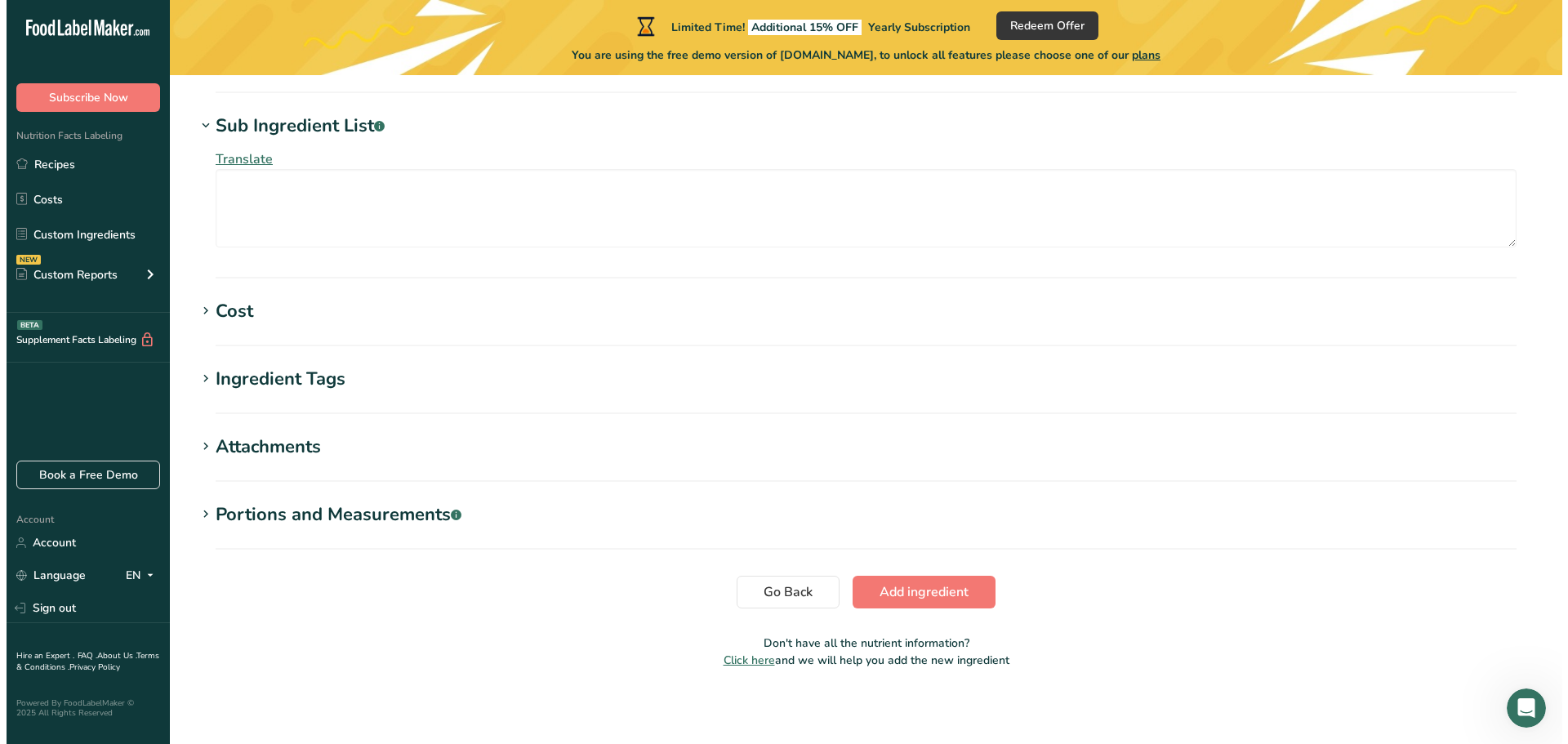
scroll to position [1192, 0]
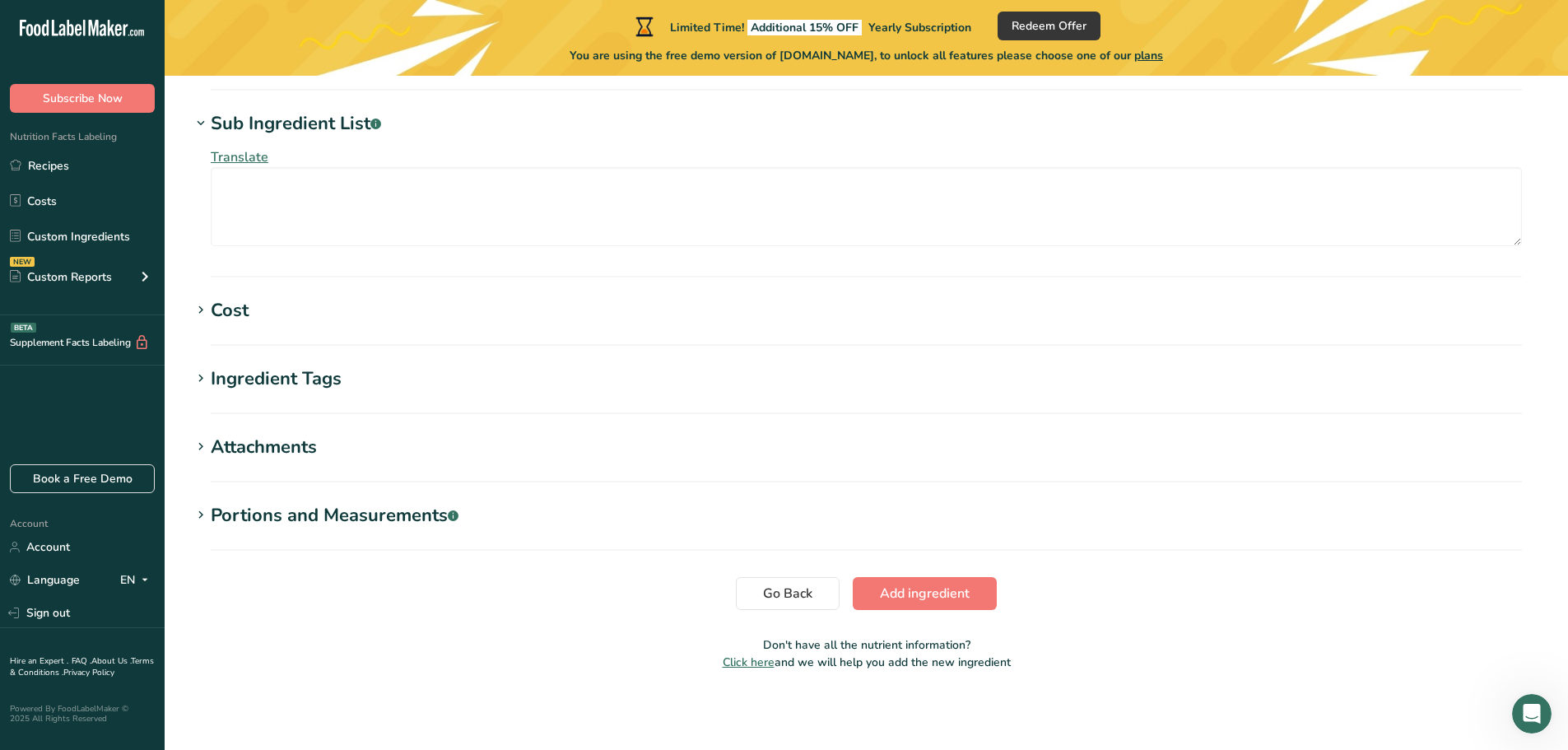
click at [247, 164] on span "Translate" at bounding box center [239, 156] width 57 height 18
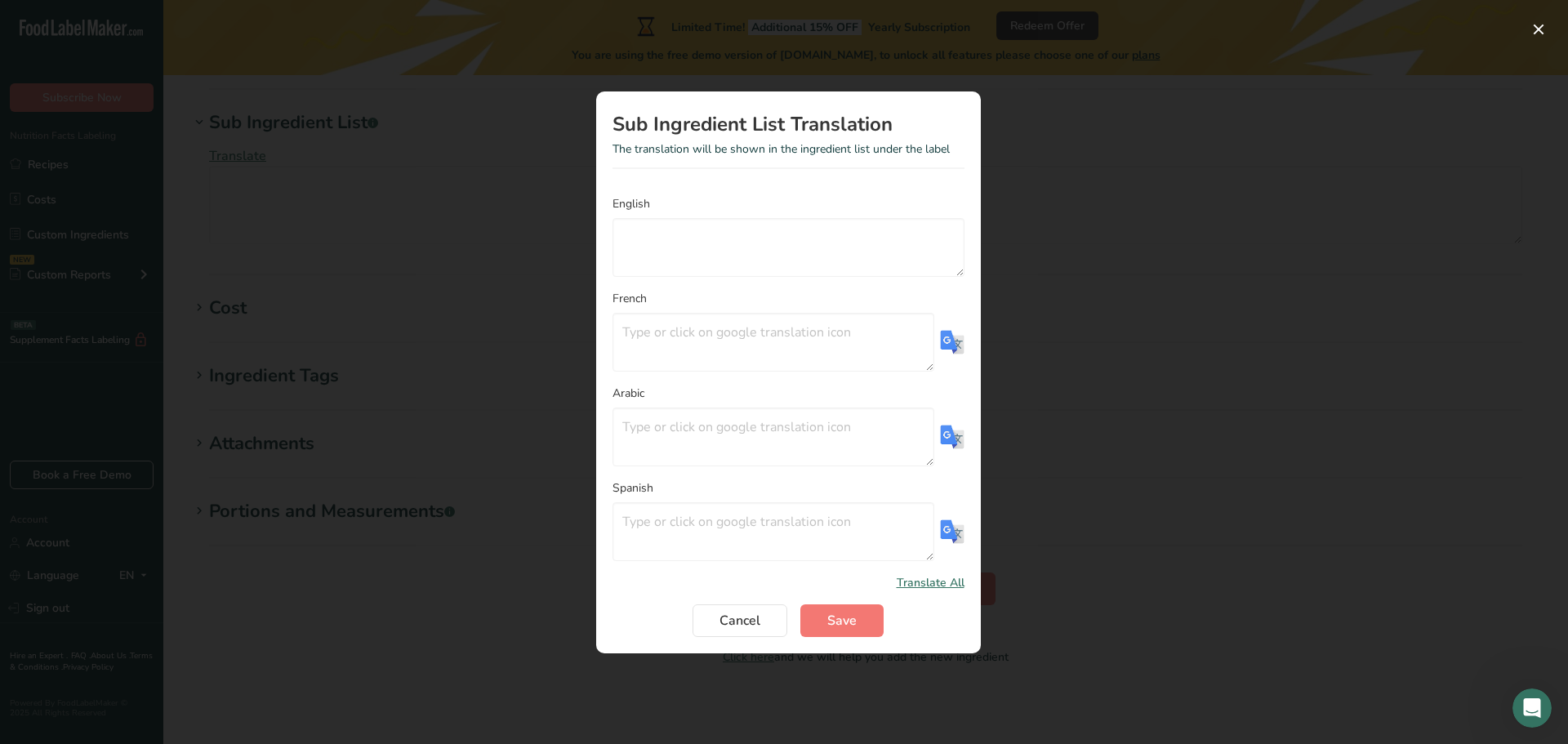
click at [929, 590] on span "Translate All" at bounding box center [930, 583] width 68 height 17
